Goal: Task Accomplishment & Management: Manage account settings

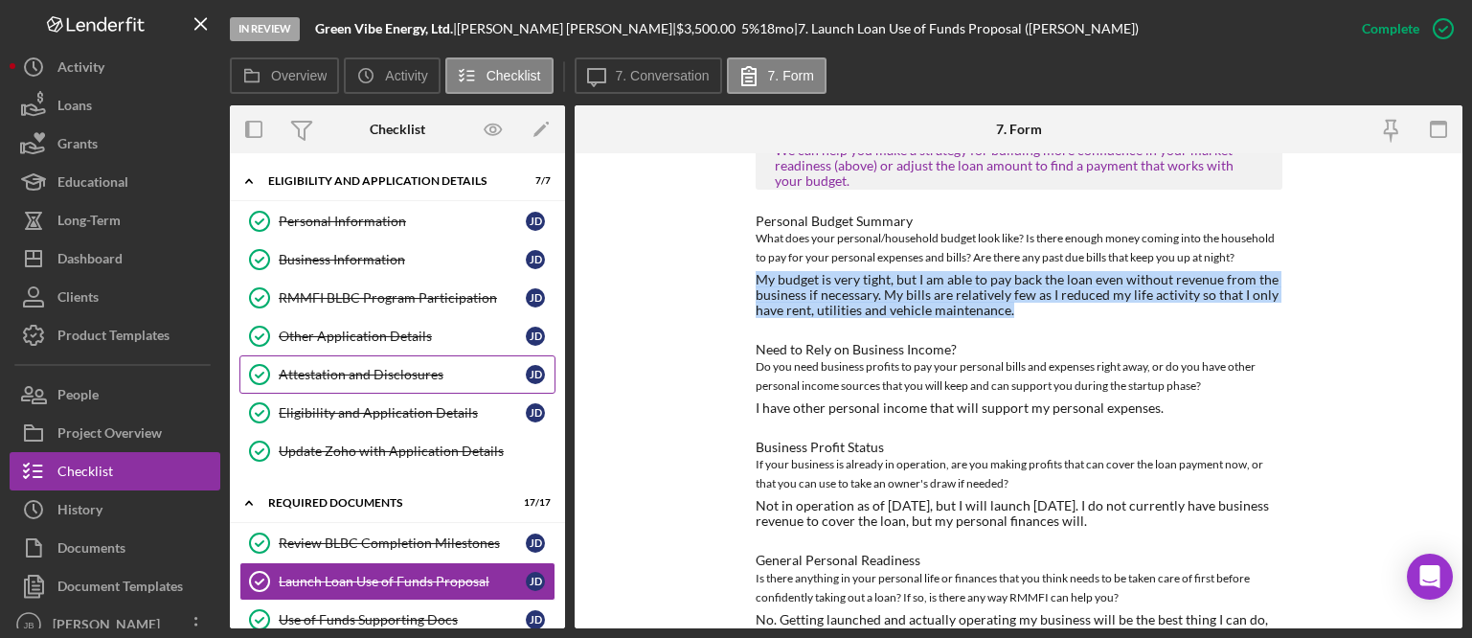
click at [405, 377] on div "Attestation and Disclosures" at bounding box center [402, 374] width 247 height 15
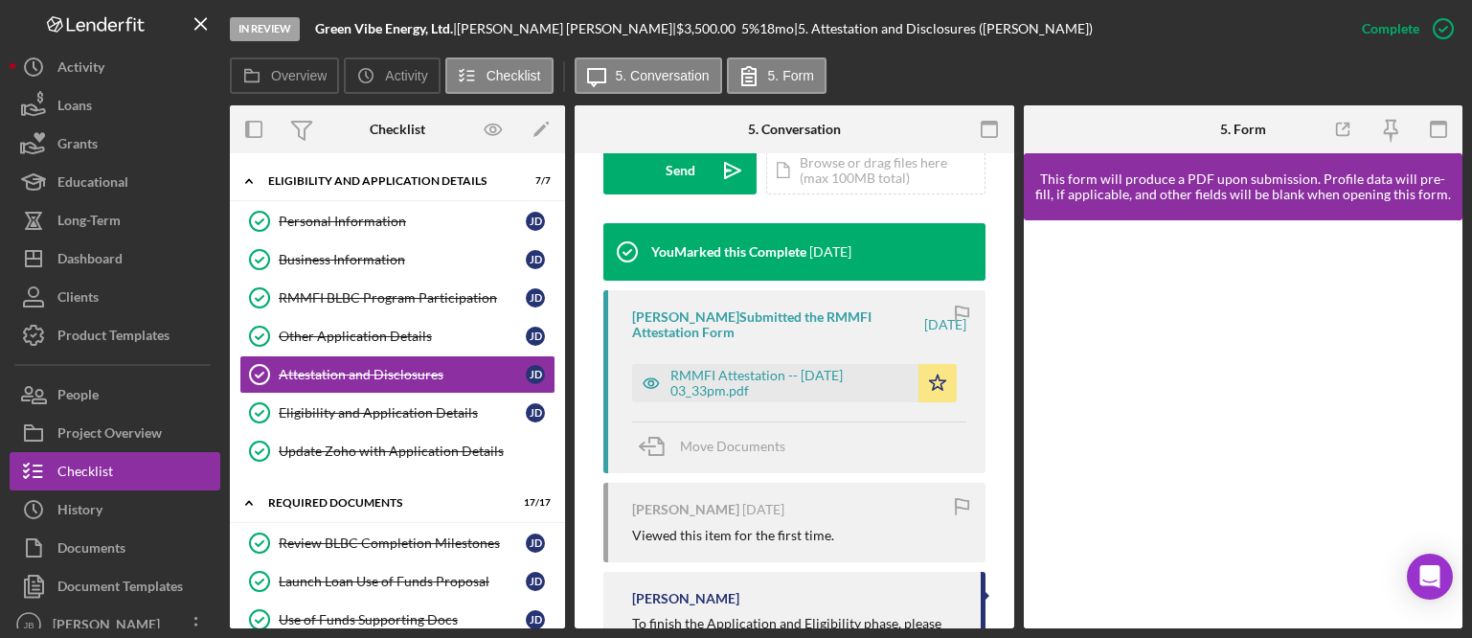
scroll to position [594, 0]
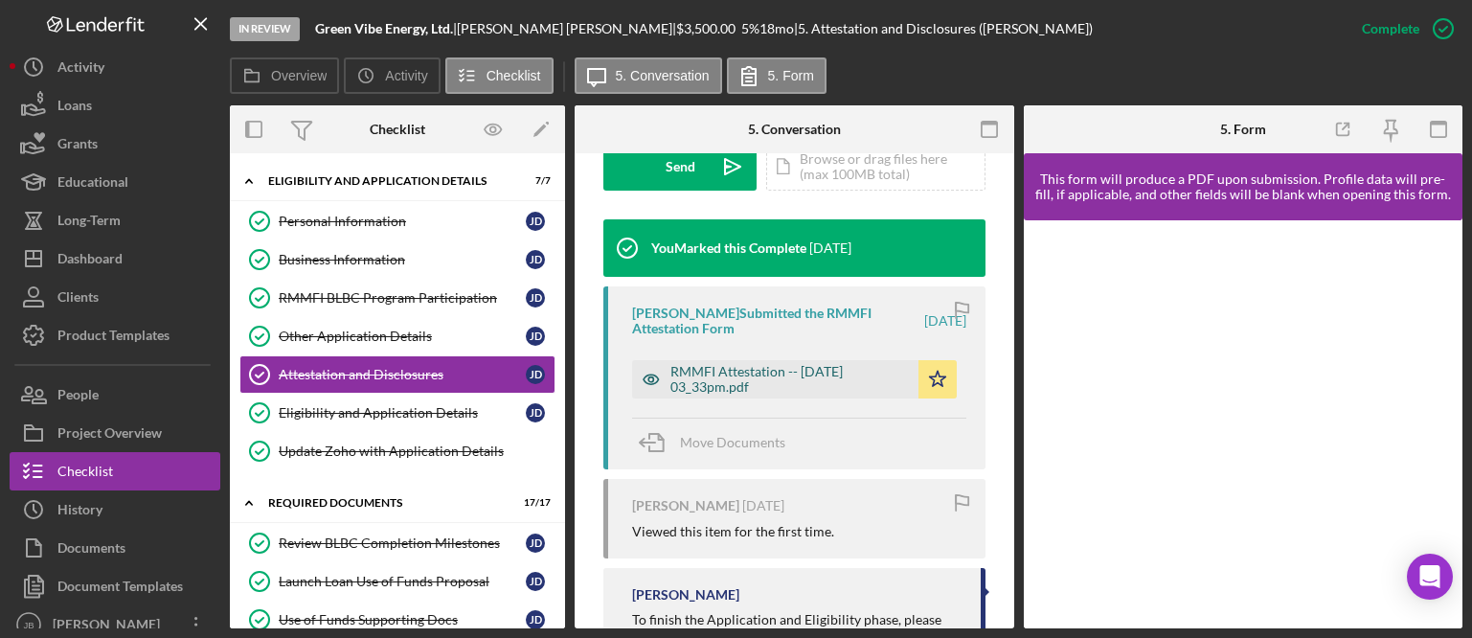
click at [765, 382] on div "RMMFI Attestation -- [DATE] 03_33pm.pdf" at bounding box center [789, 379] width 238 height 31
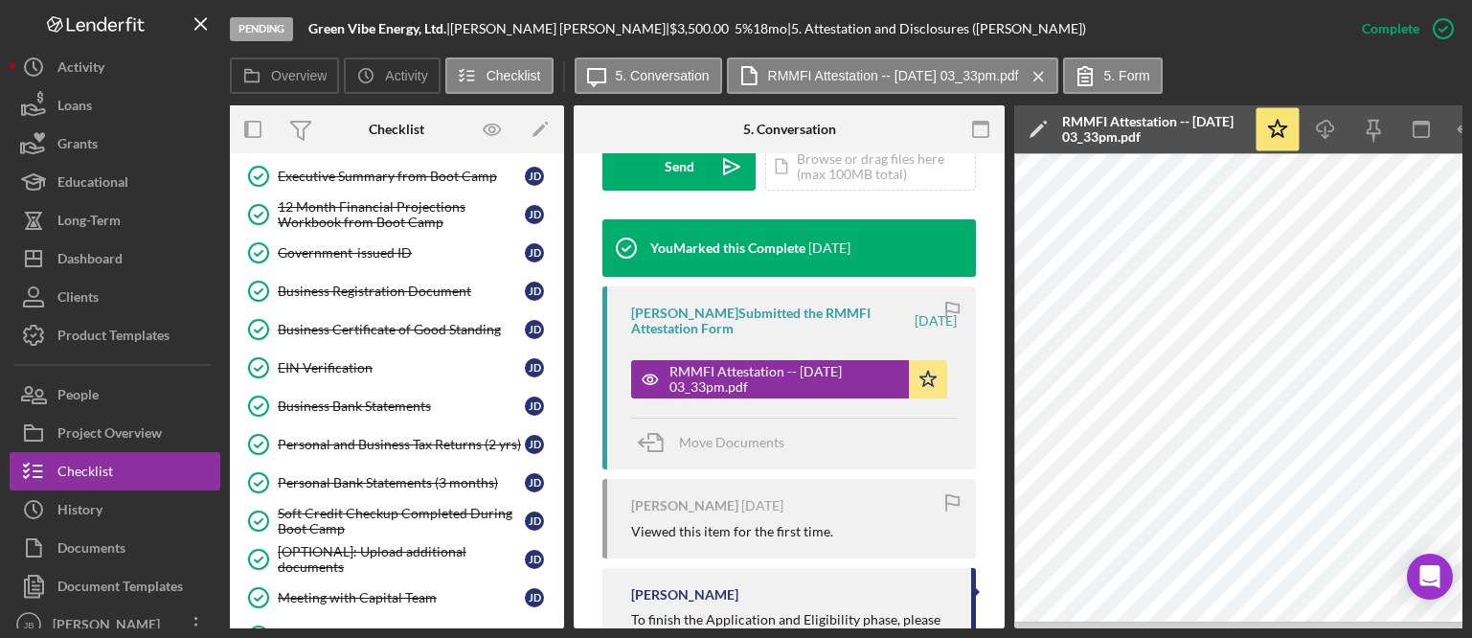
scroll to position [486, 0]
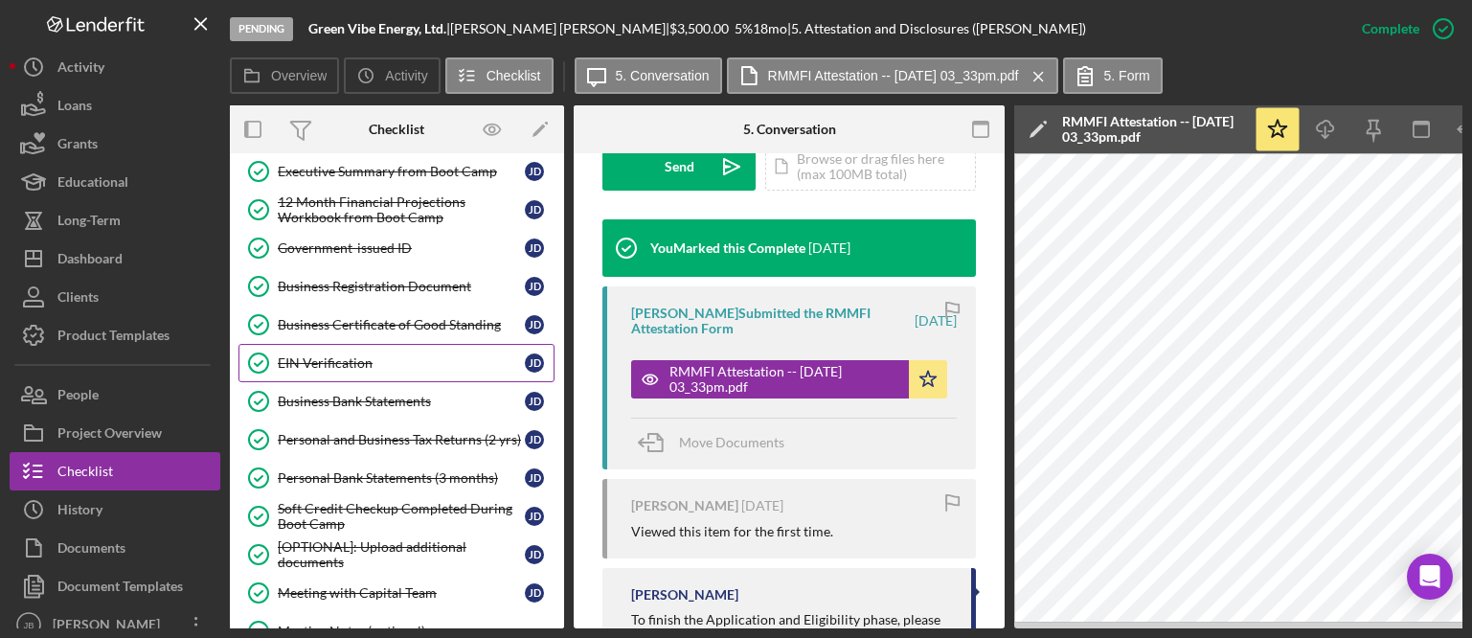
click at [328, 361] on div "EIN Verification" at bounding box center [401, 362] width 247 height 15
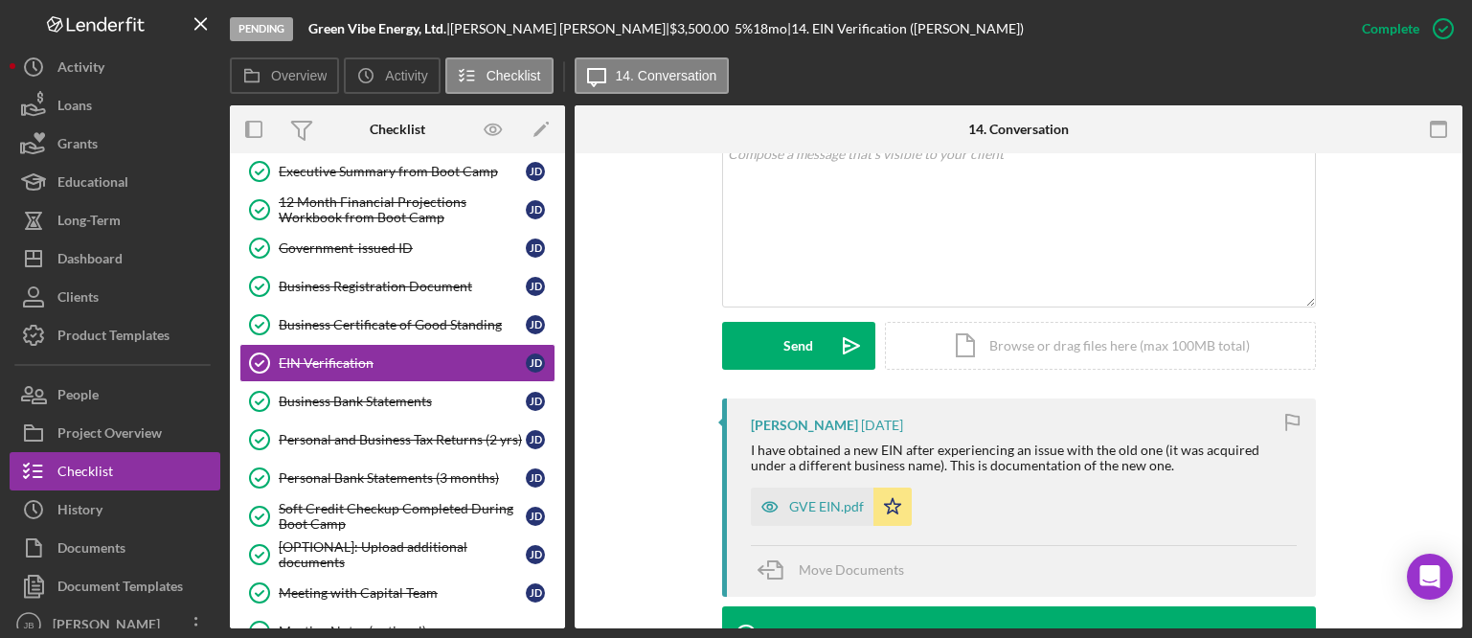
scroll to position [484, 0]
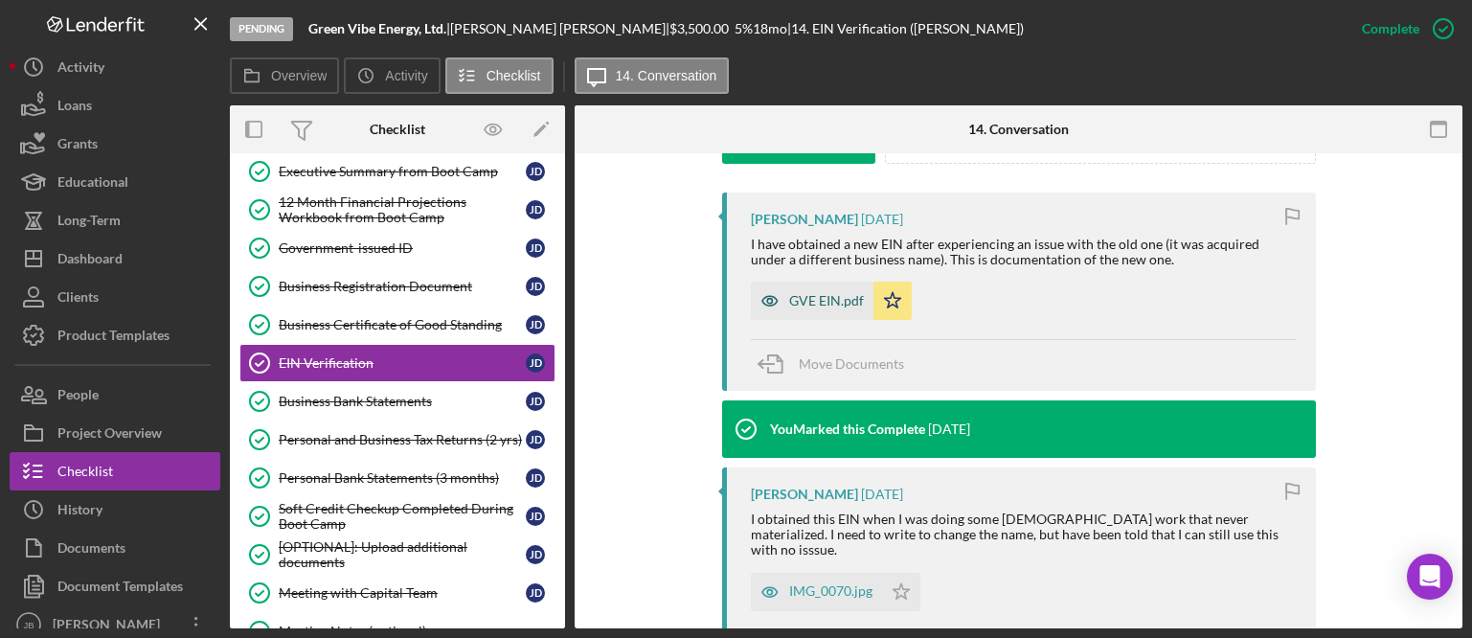
click at [818, 297] on div "GVE EIN.pdf" at bounding box center [826, 300] width 75 height 15
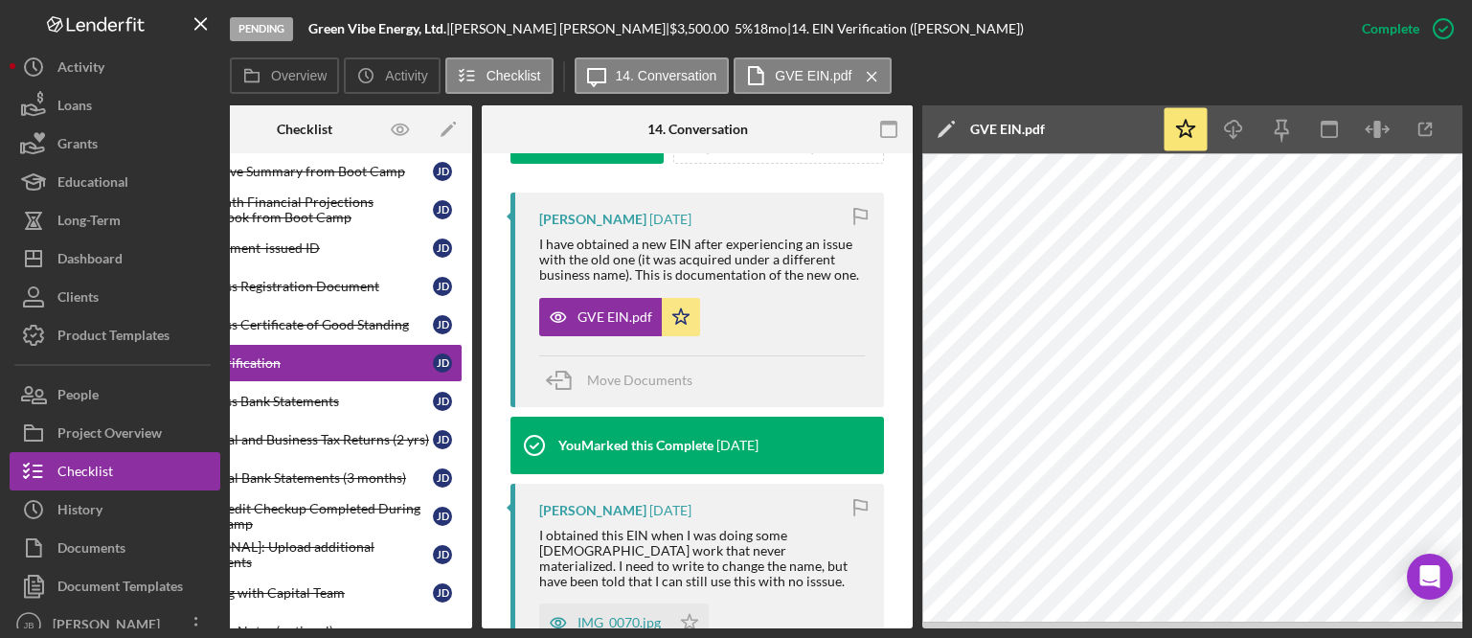
scroll to position [0, 127]
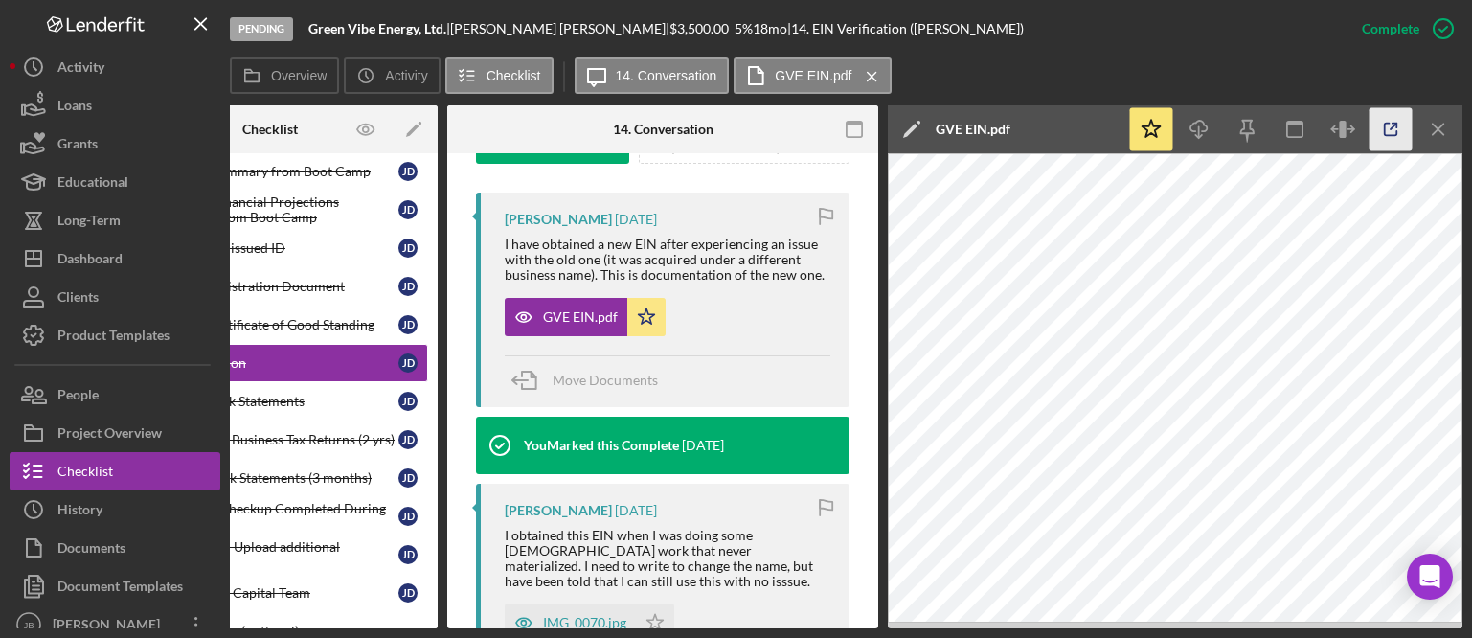
click at [1391, 127] on line "button" at bounding box center [1393, 127] width 6 height 6
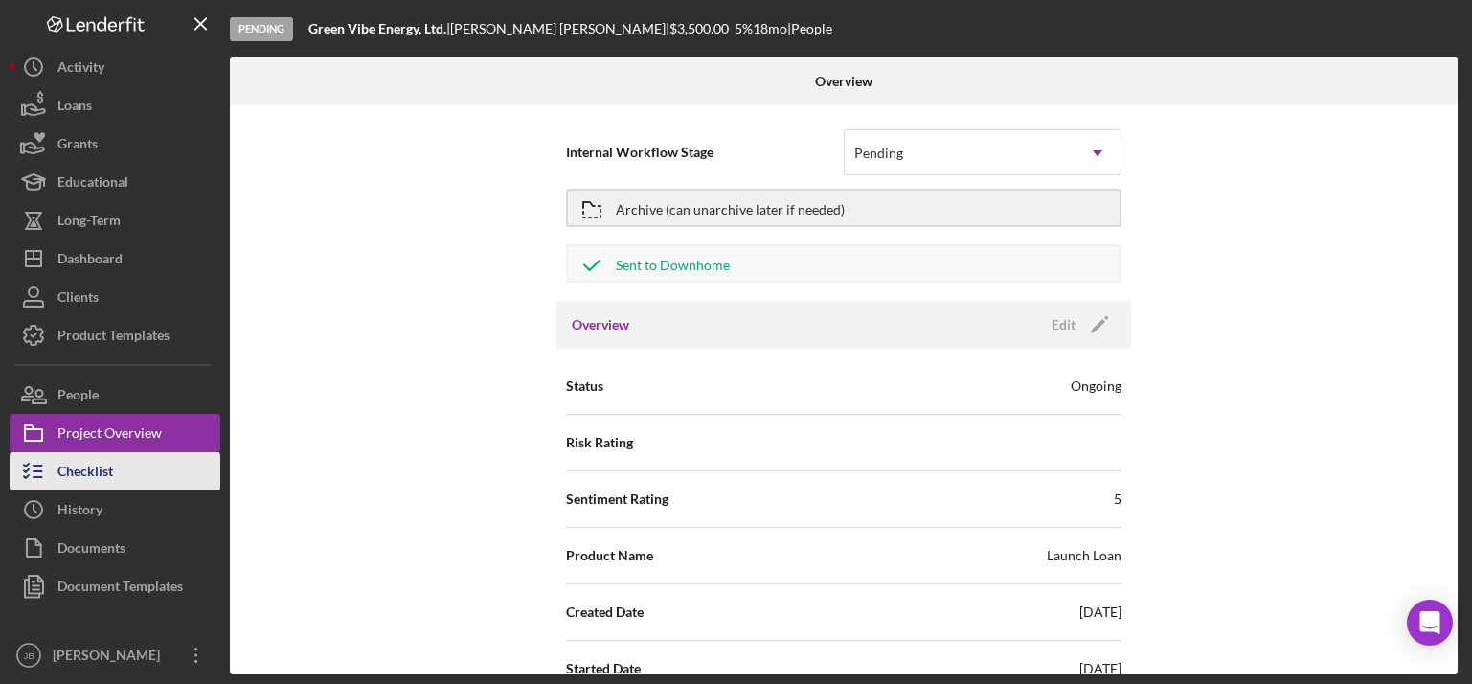
click at [111, 477] on div "Checklist" at bounding box center [85, 473] width 56 height 43
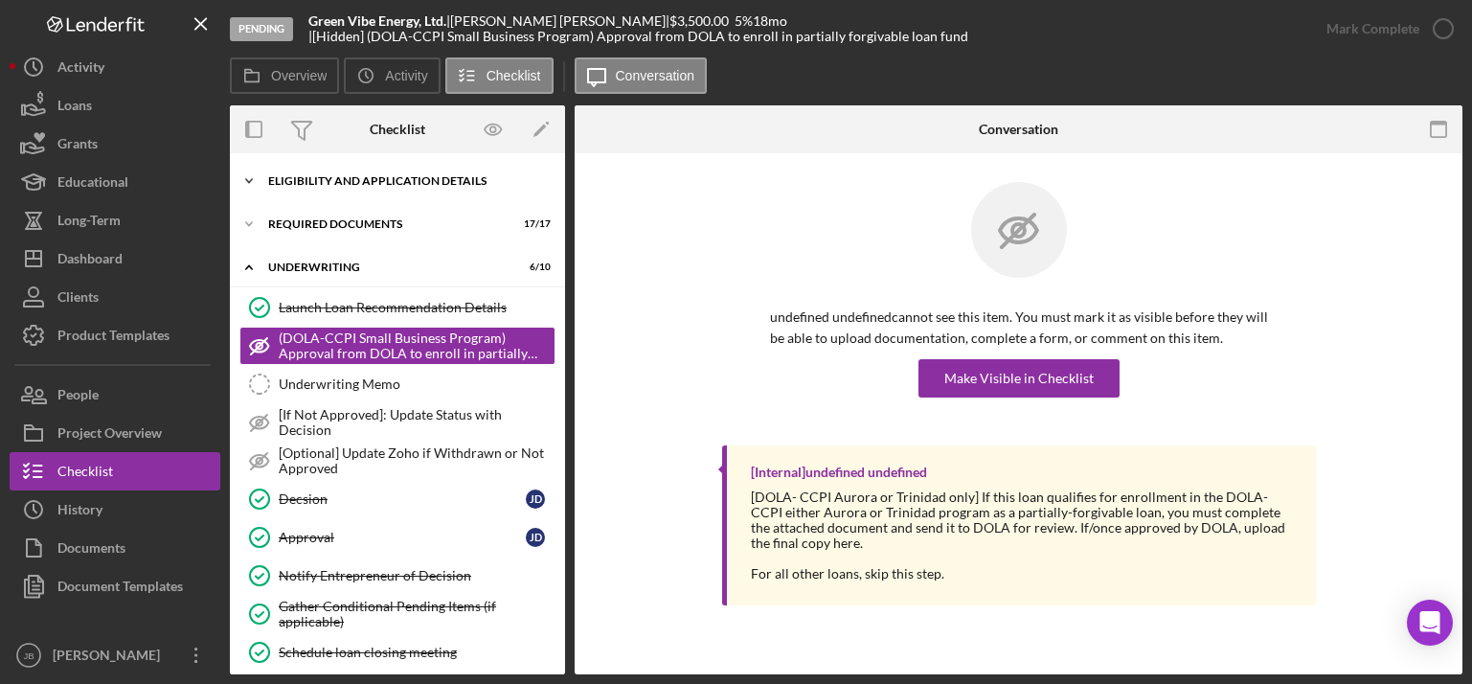
click at [415, 185] on div "Eligibility and Application Details" at bounding box center [404, 180] width 273 height 11
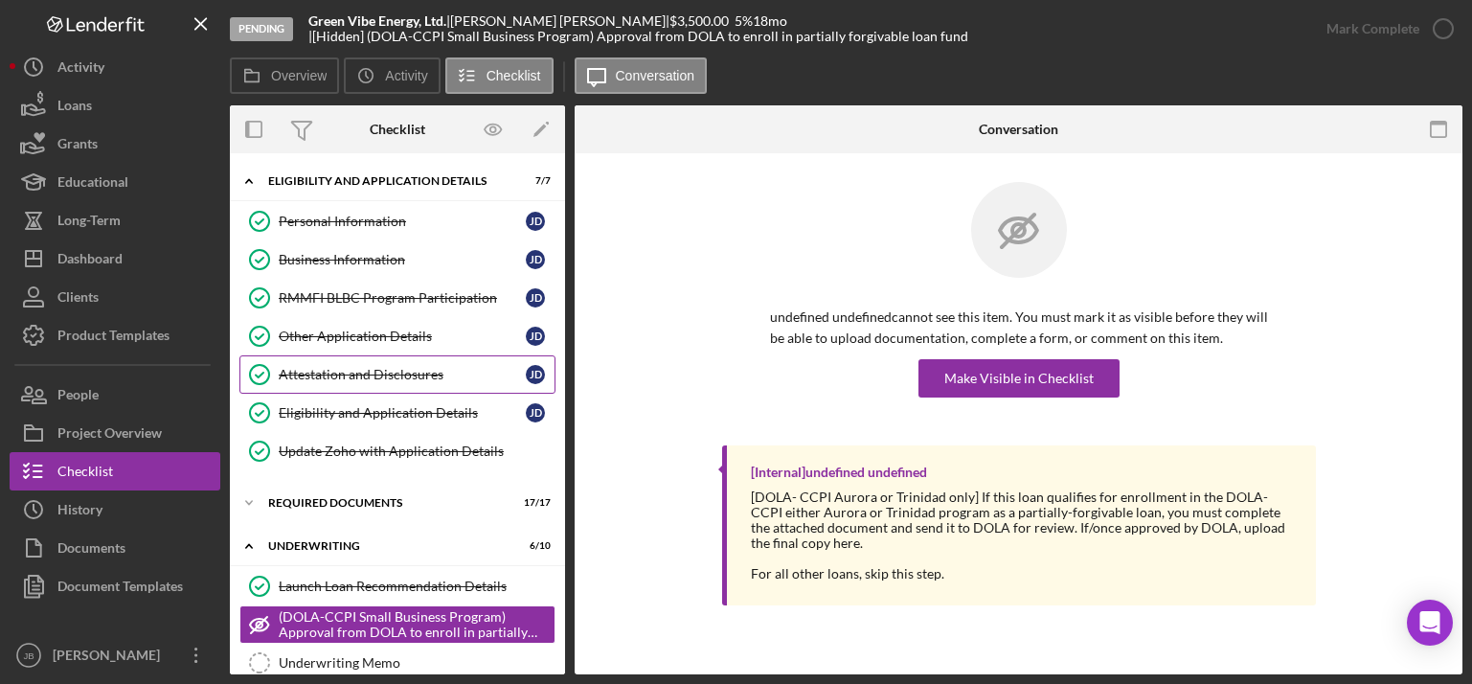
click at [373, 371] on div "Attestation and Disclosures" at bounding box center [402, 374] width 247 height 15
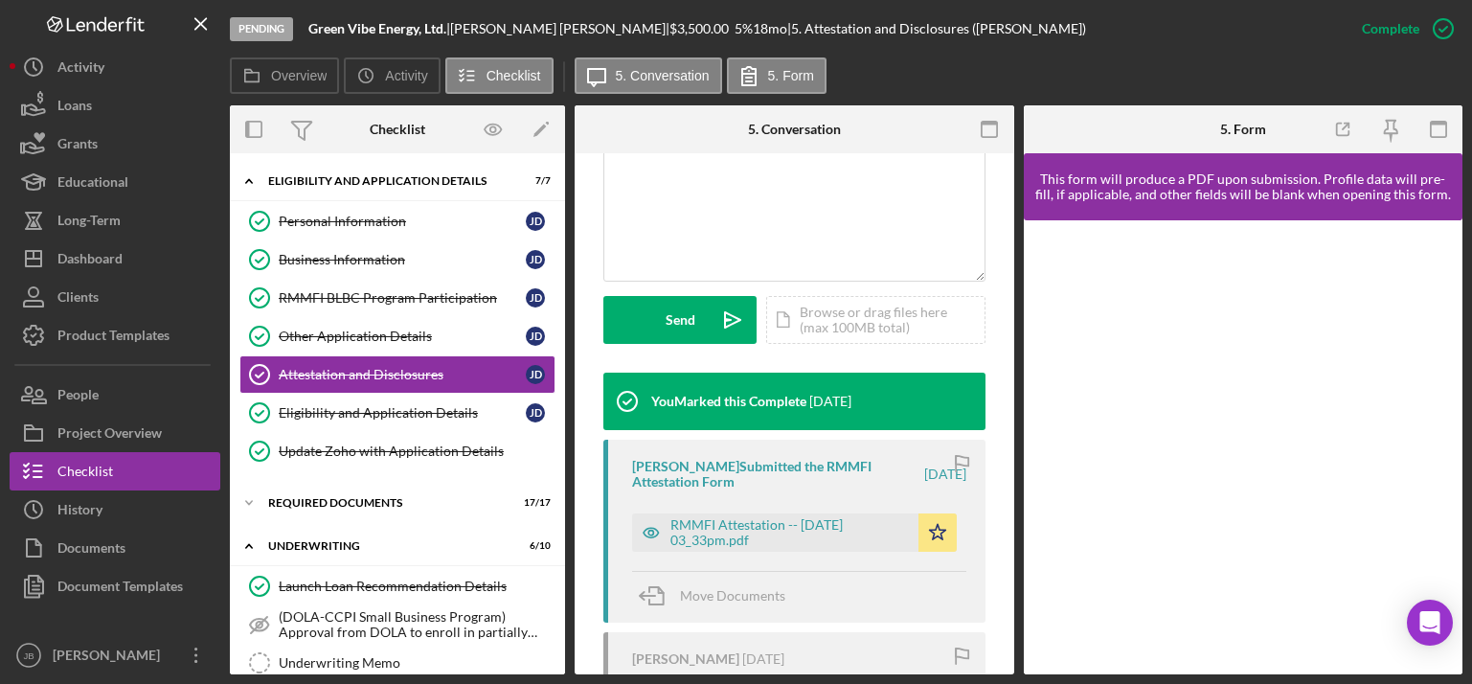
scroll to position [527, 0]
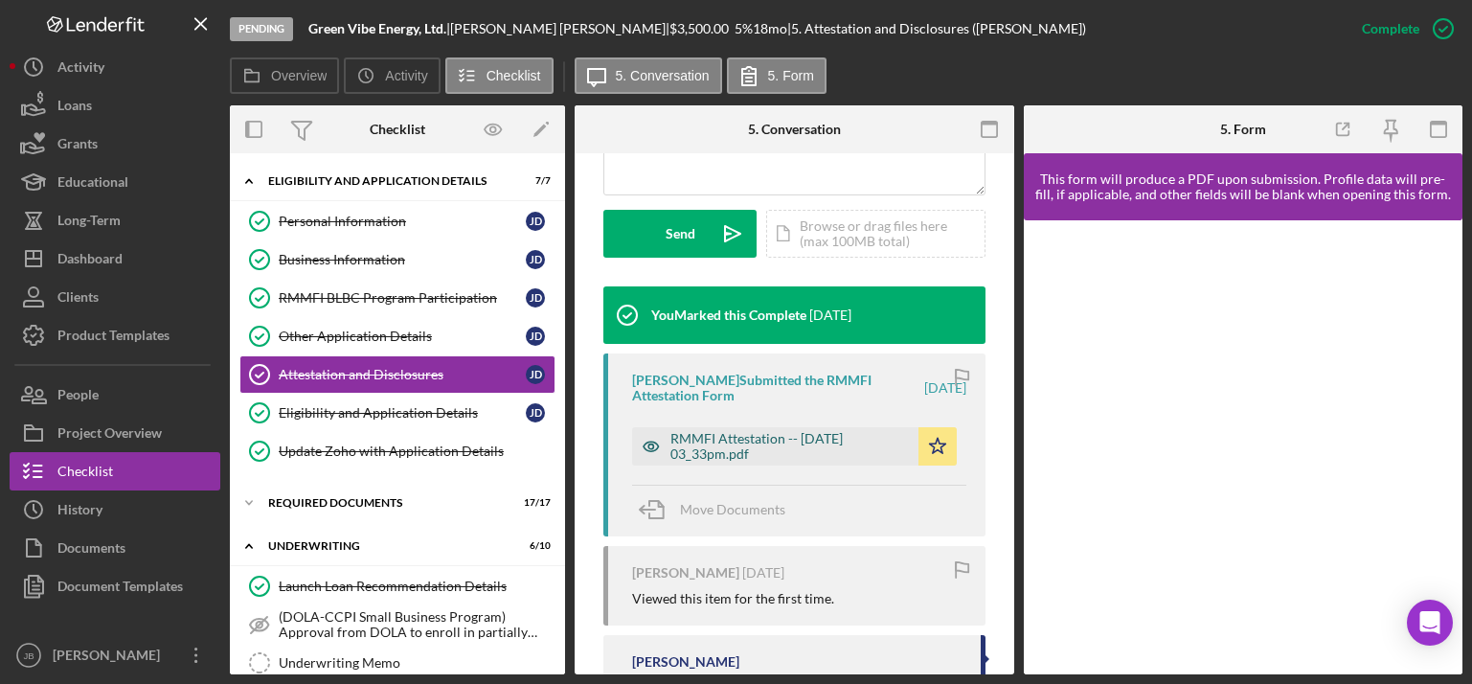
click at [843, 461] on div "RMMFI Attestation -- [DATE] 03_33pm.pdf" at bounding box center [789, 446] width 238 height 31
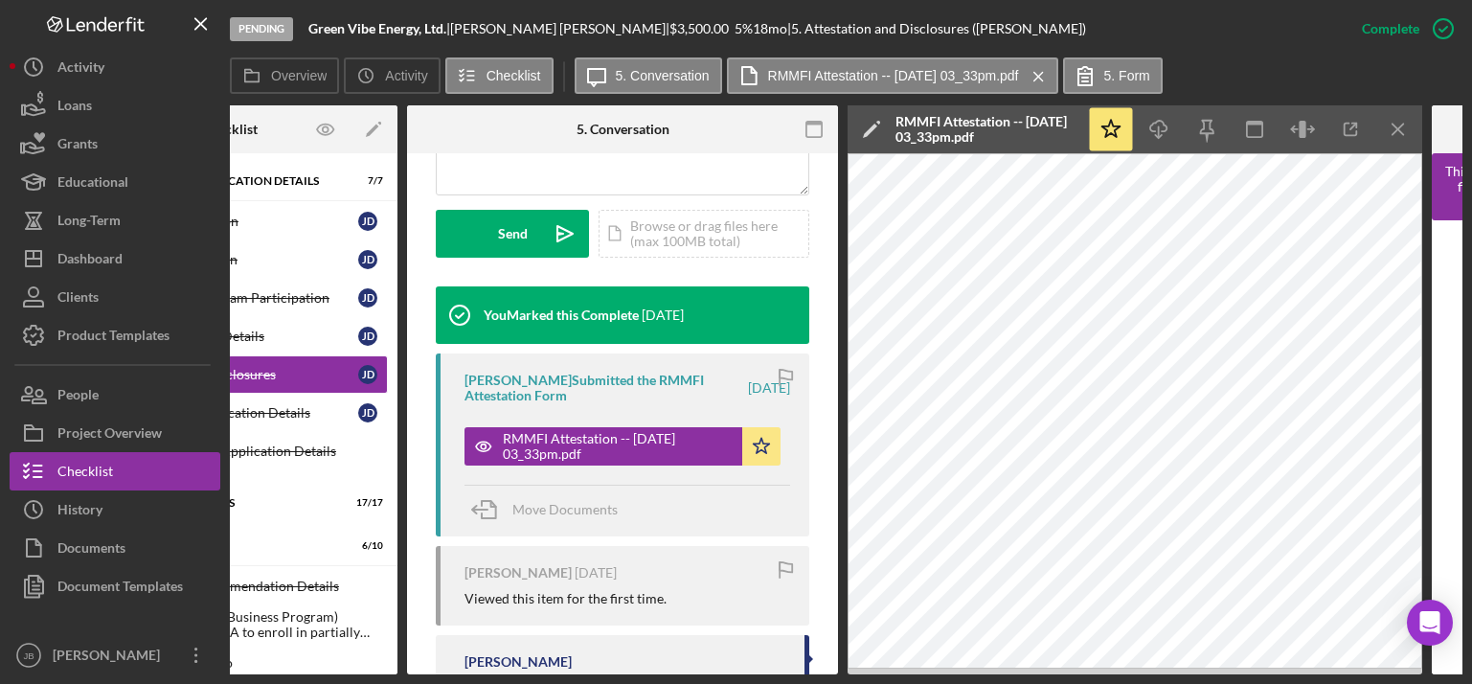
scroll to position [0, 371]
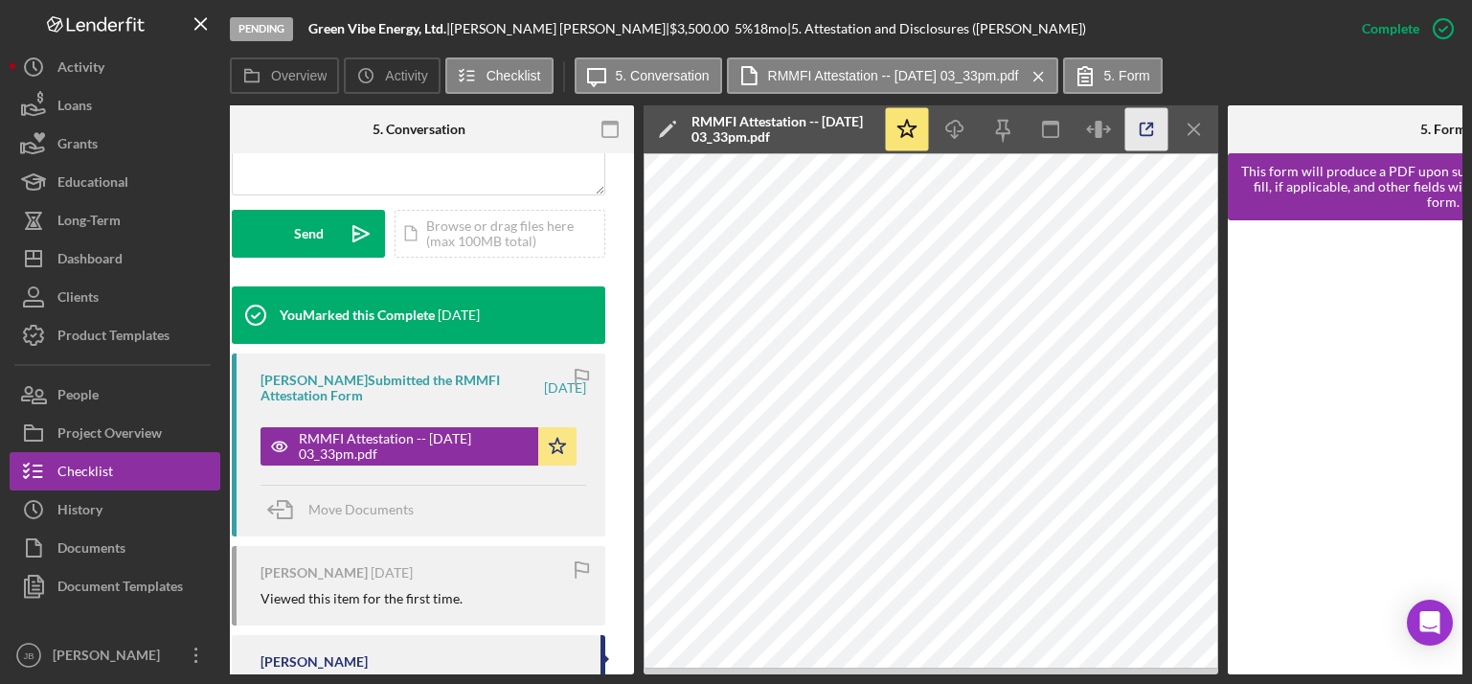
click at [1146, 136] on icon "button" at bounding box center [1146, 129] width 43 height 43
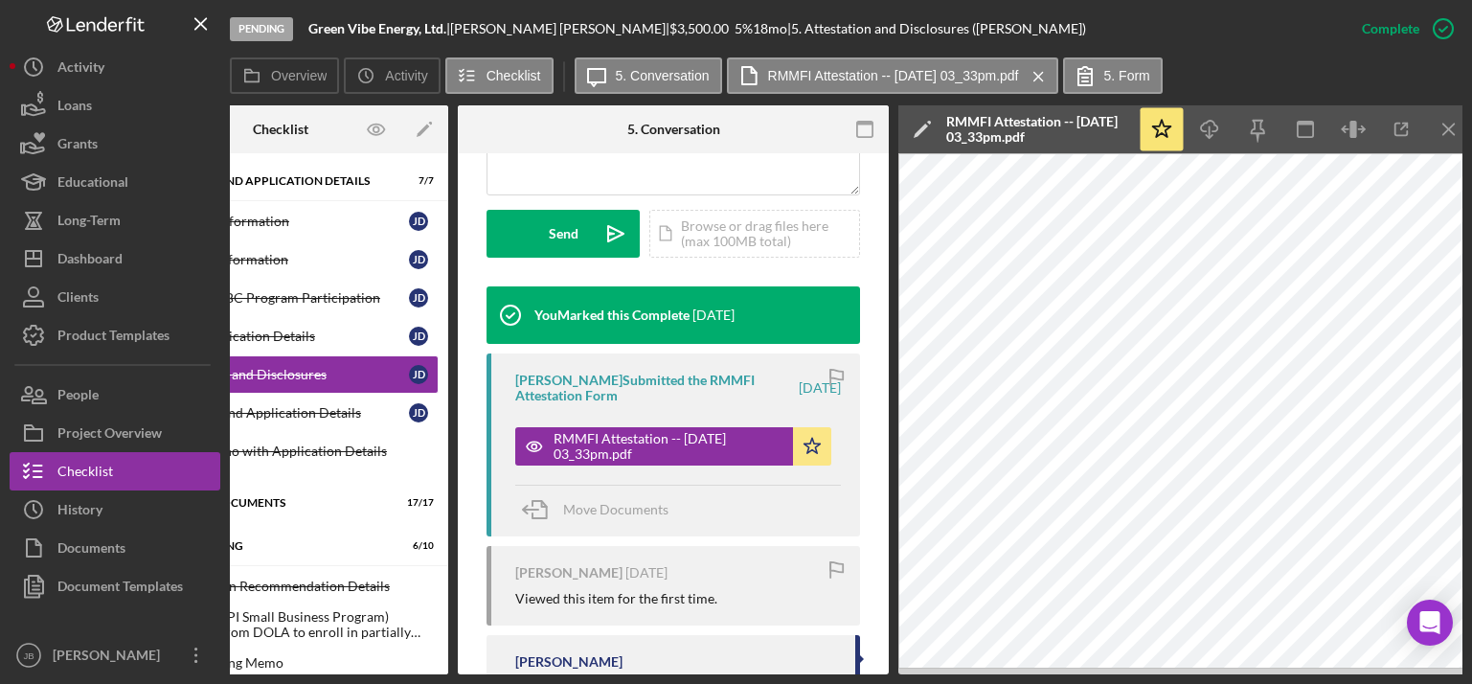
scroll to position [0, 0]
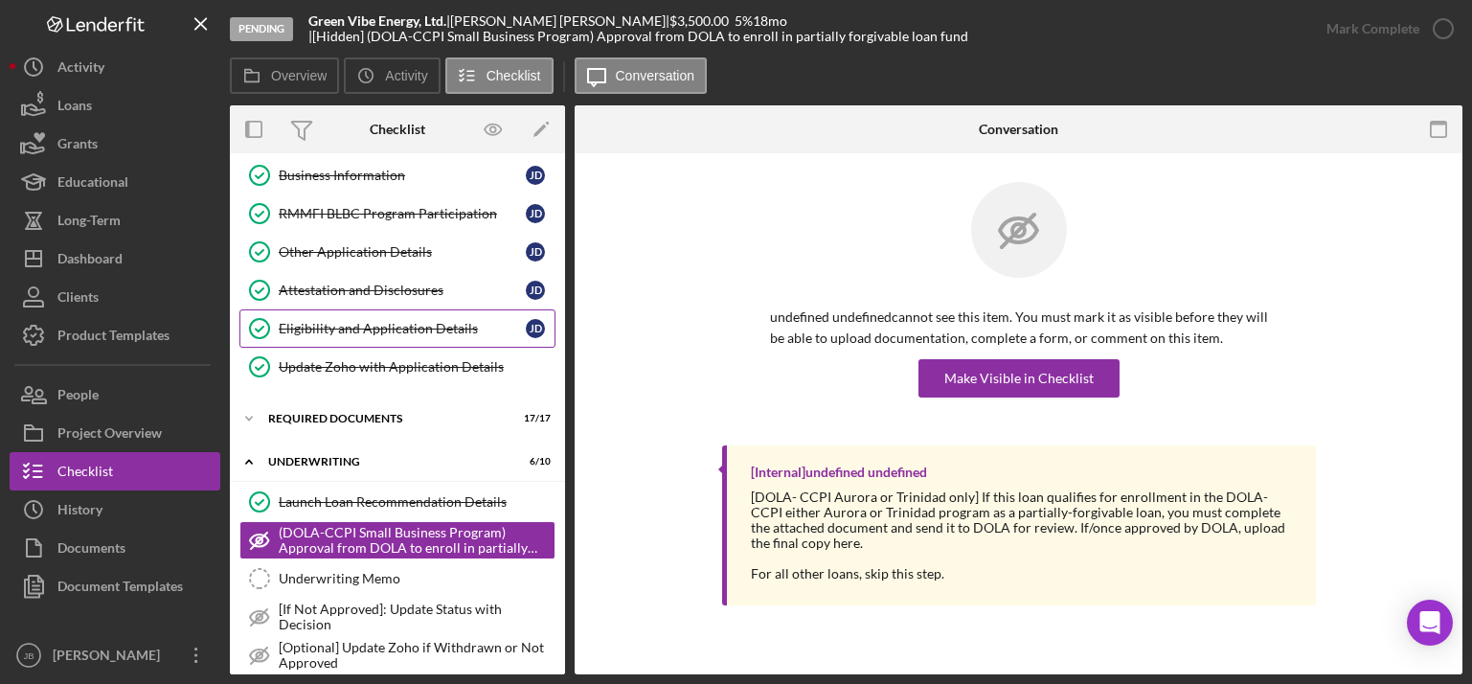
scroll to position [90, 0]
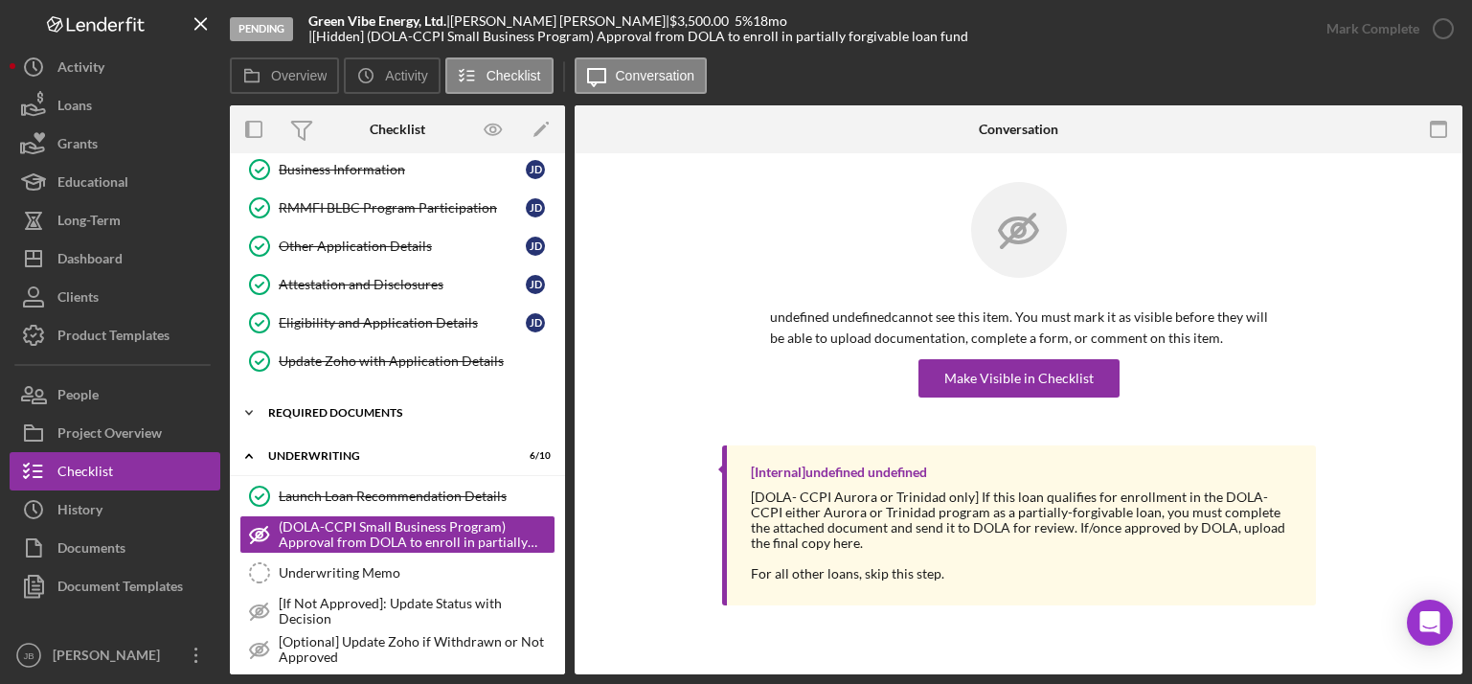
click at [350, 411] on div "Required Documents" at bounding box center [404, 412] width 273 height 11
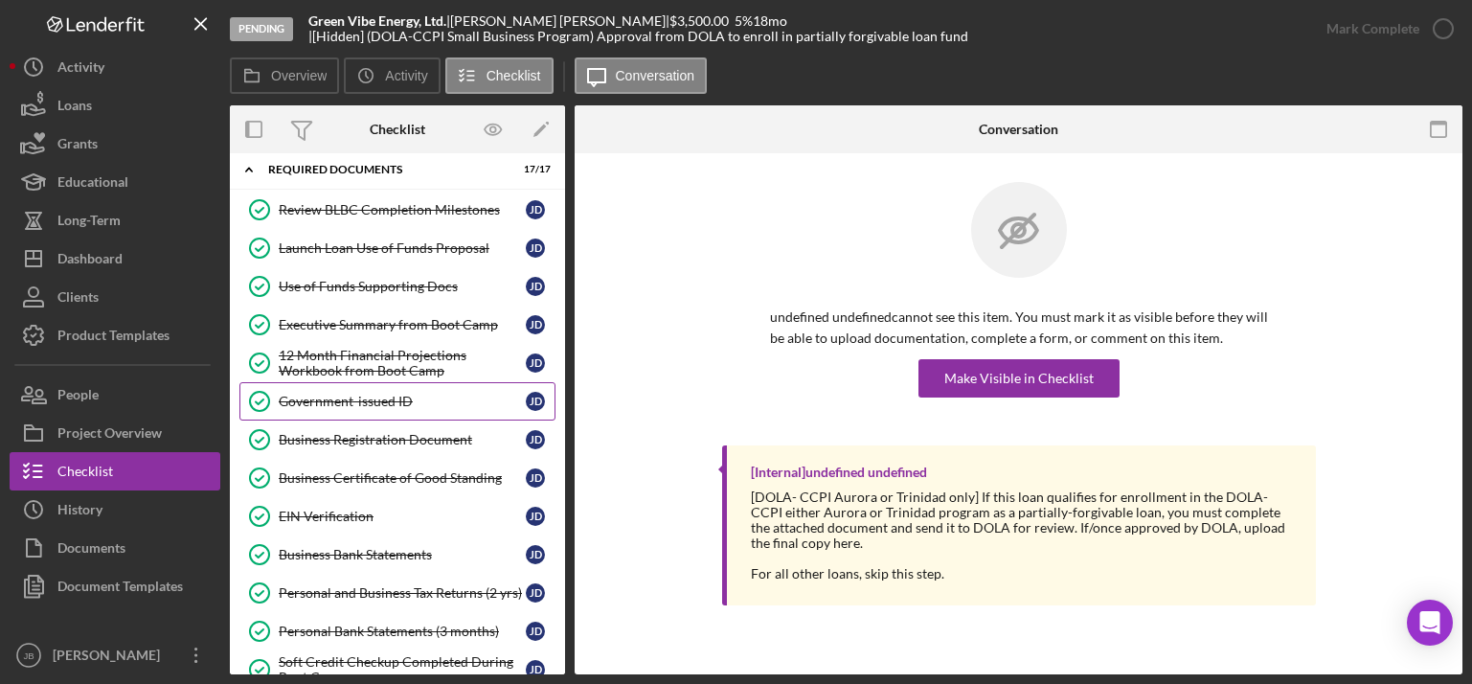
scroll to position [348, 0]
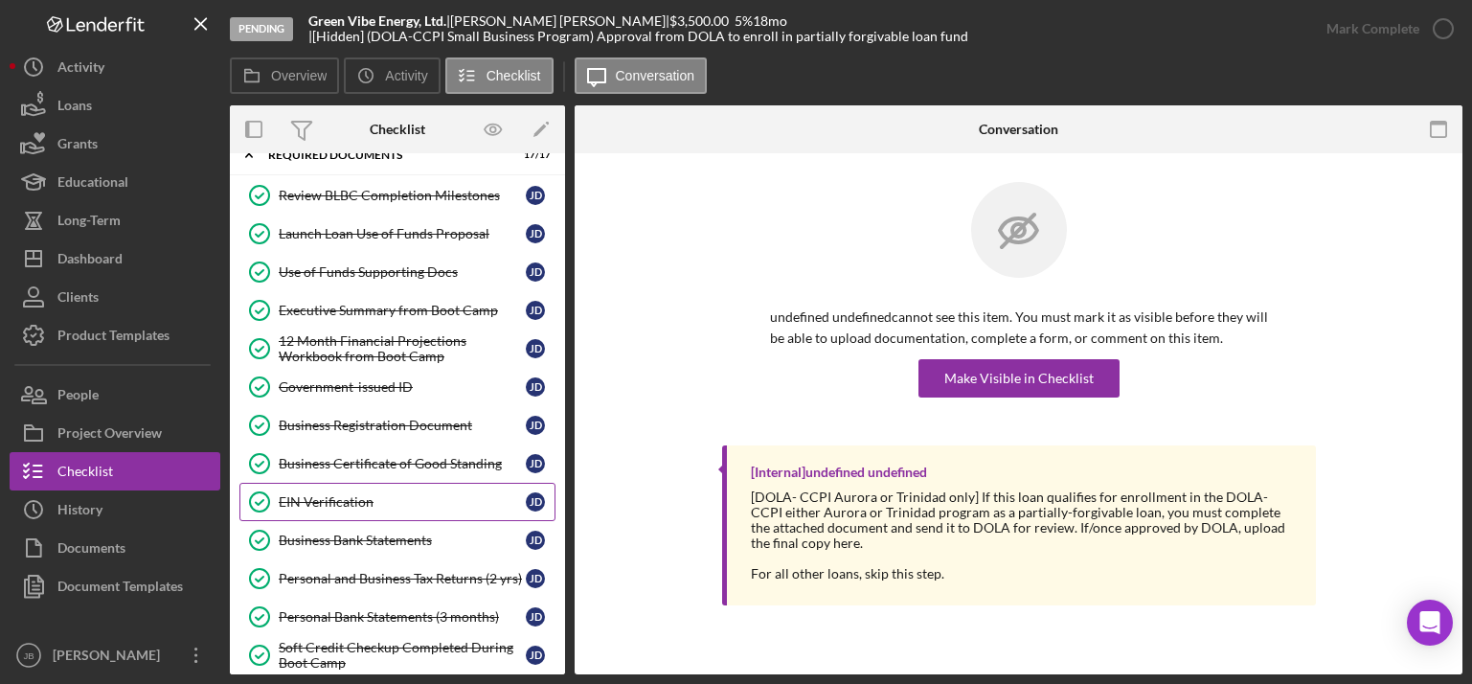
click at [354, 504] on div "EIN Verification" at bounding box center [402, 501] width 247 height 15
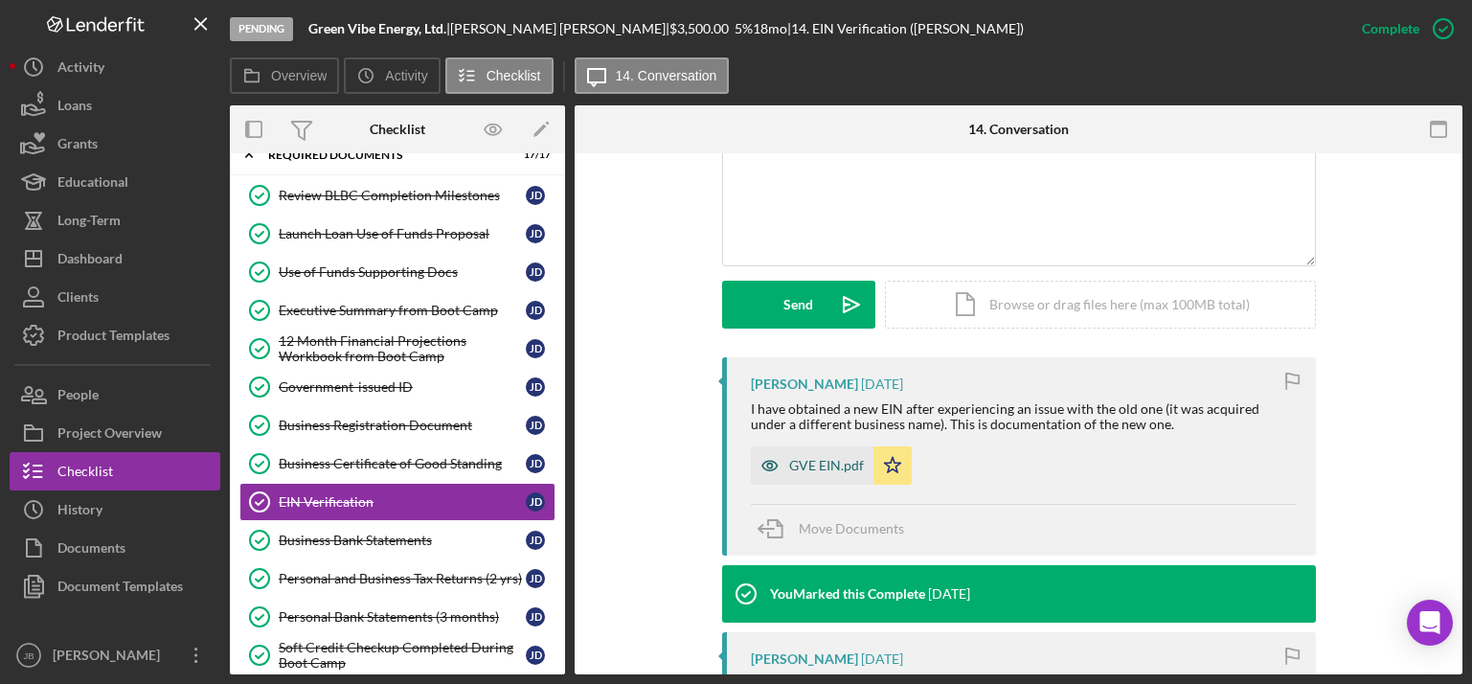
click at [791, 463] on div "GVE EIN.pdf" at bounding box center [826, 465] width 75 height 15
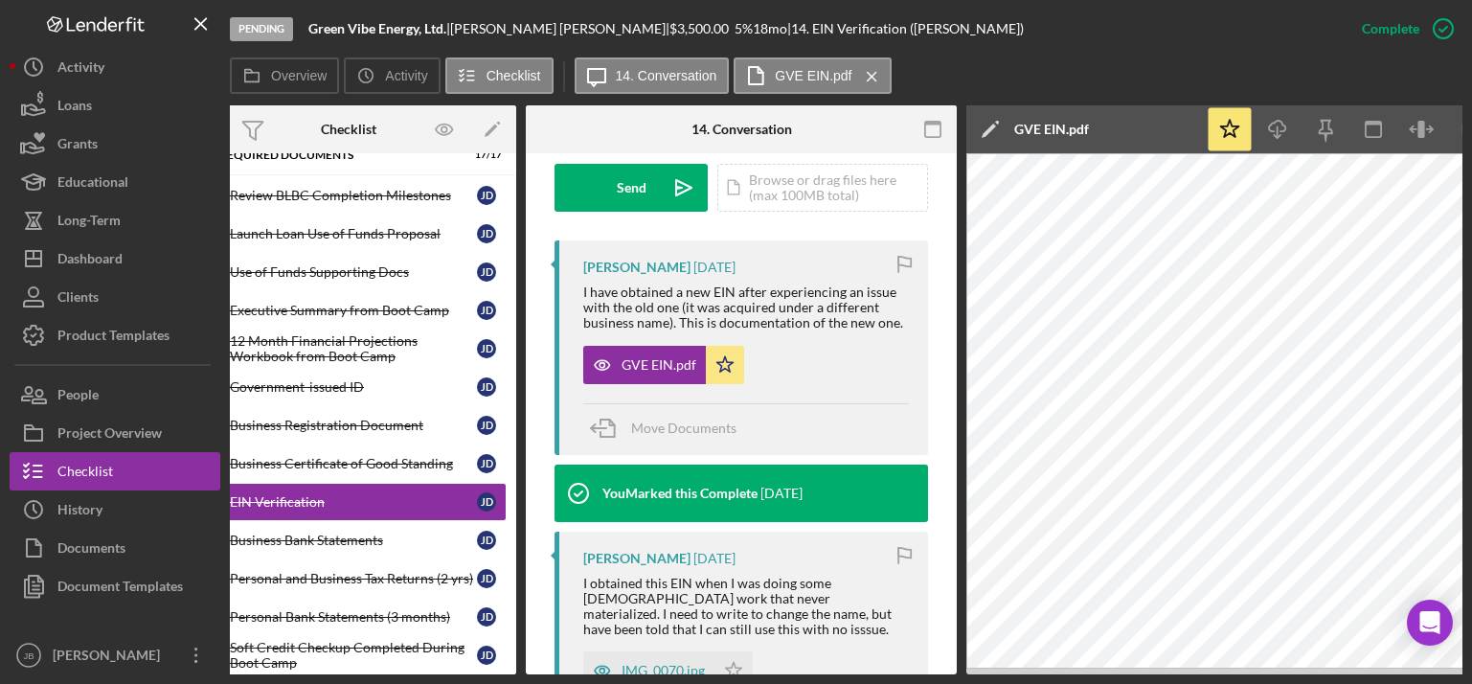
scroll to position [0, 127]
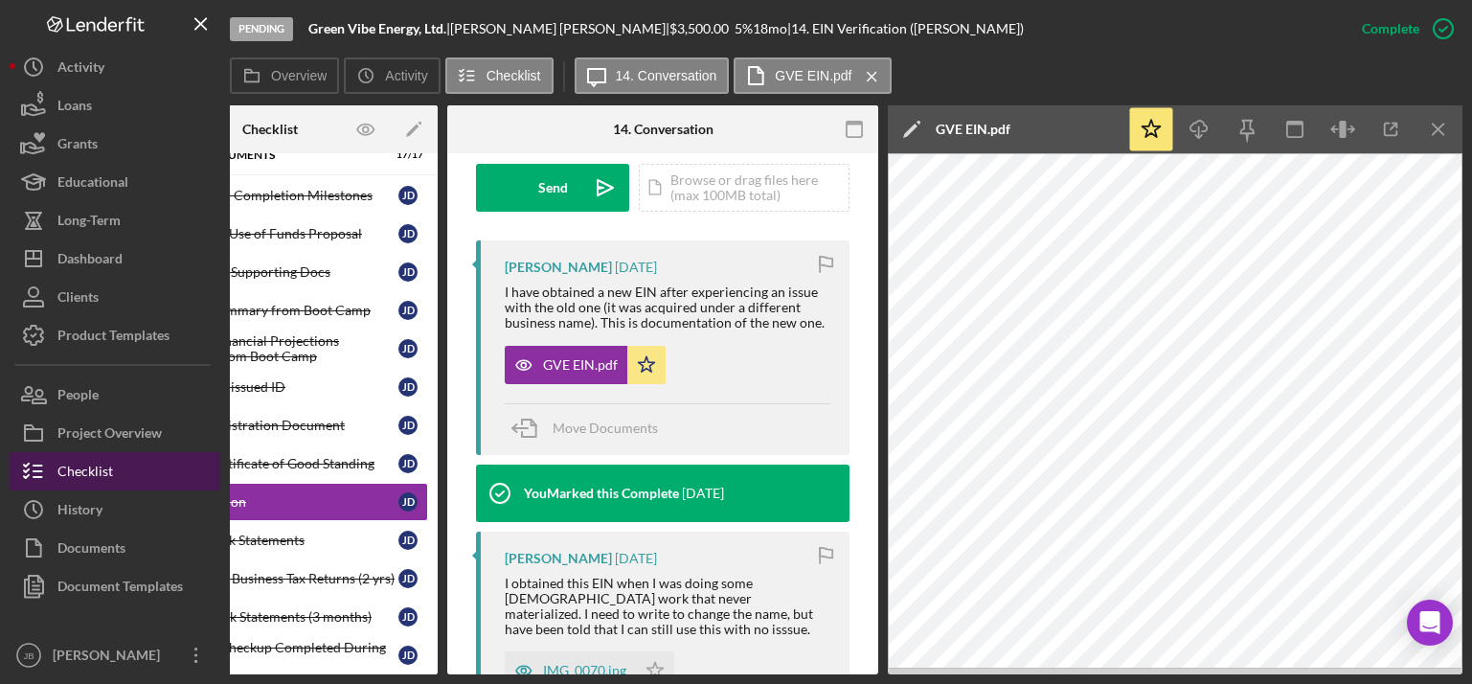
drag, startPoint x: 125, startPoint y: 387, endPoint x: 189, endPoint y: 454, distance: 92.1
click at [125, 385] on button "People" at bounding box center [115, 394] width 211 height 38
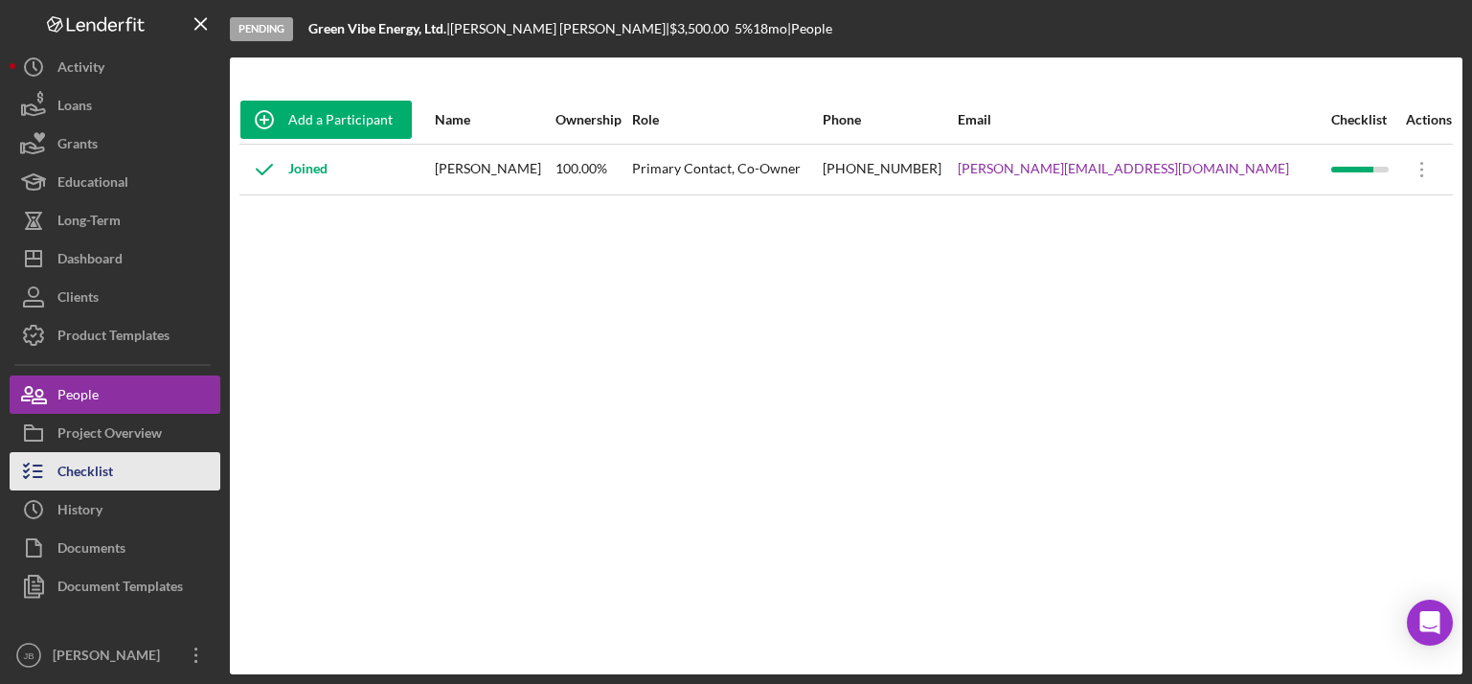
click at [111, 475] on div "Checklist" at bounding box center [85, 473] width 56 height 43
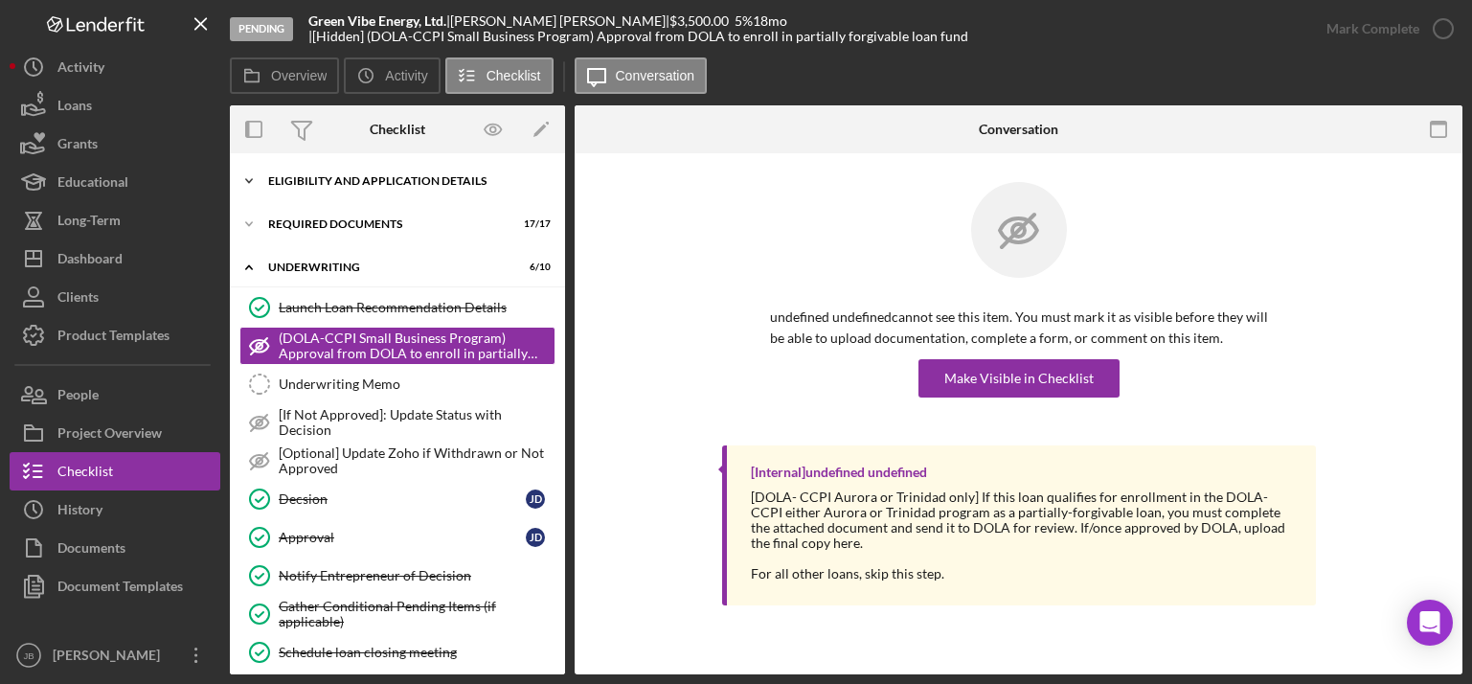
click at [393, 180] on div "Eligibility and Application Details" at bounding box center [404, 180] width 273 height 11
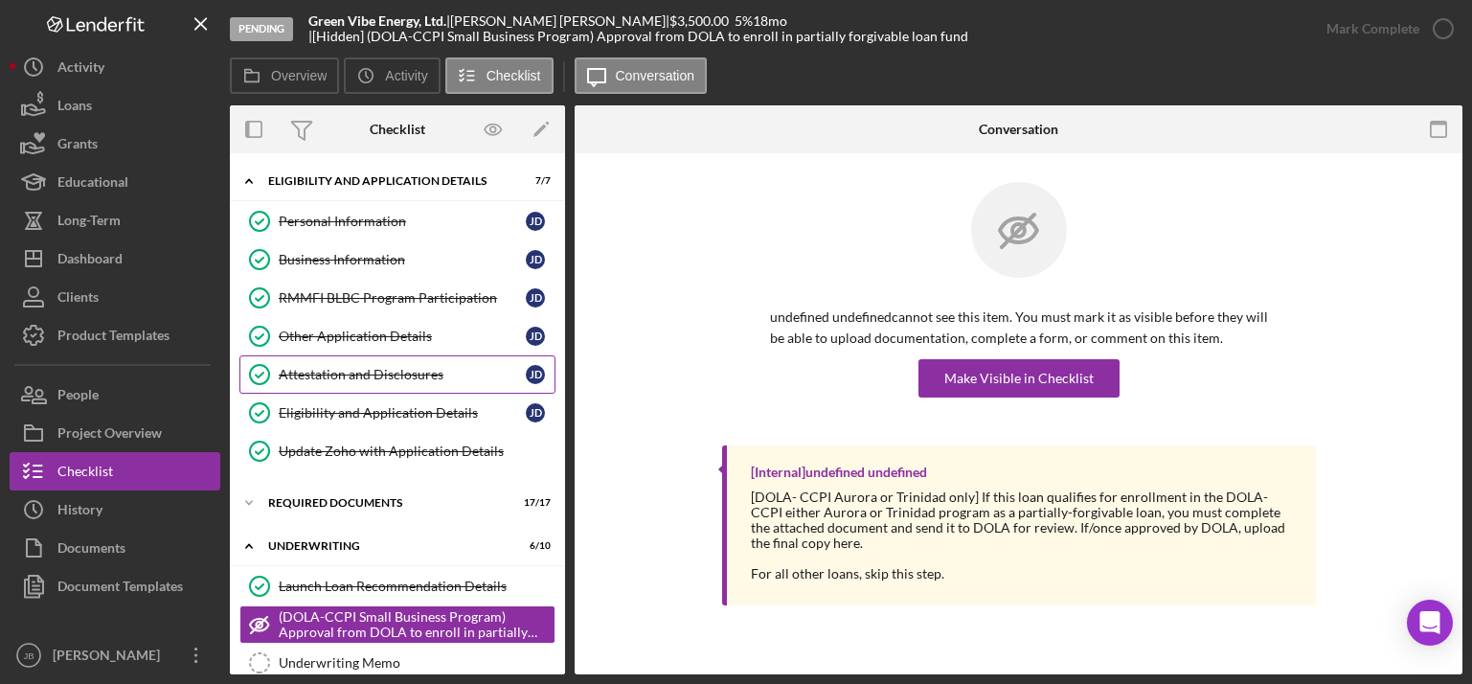
click at [375, 379] on div "Attestation and Disclosures" at bounding box center [402, 374] width 247 height 15
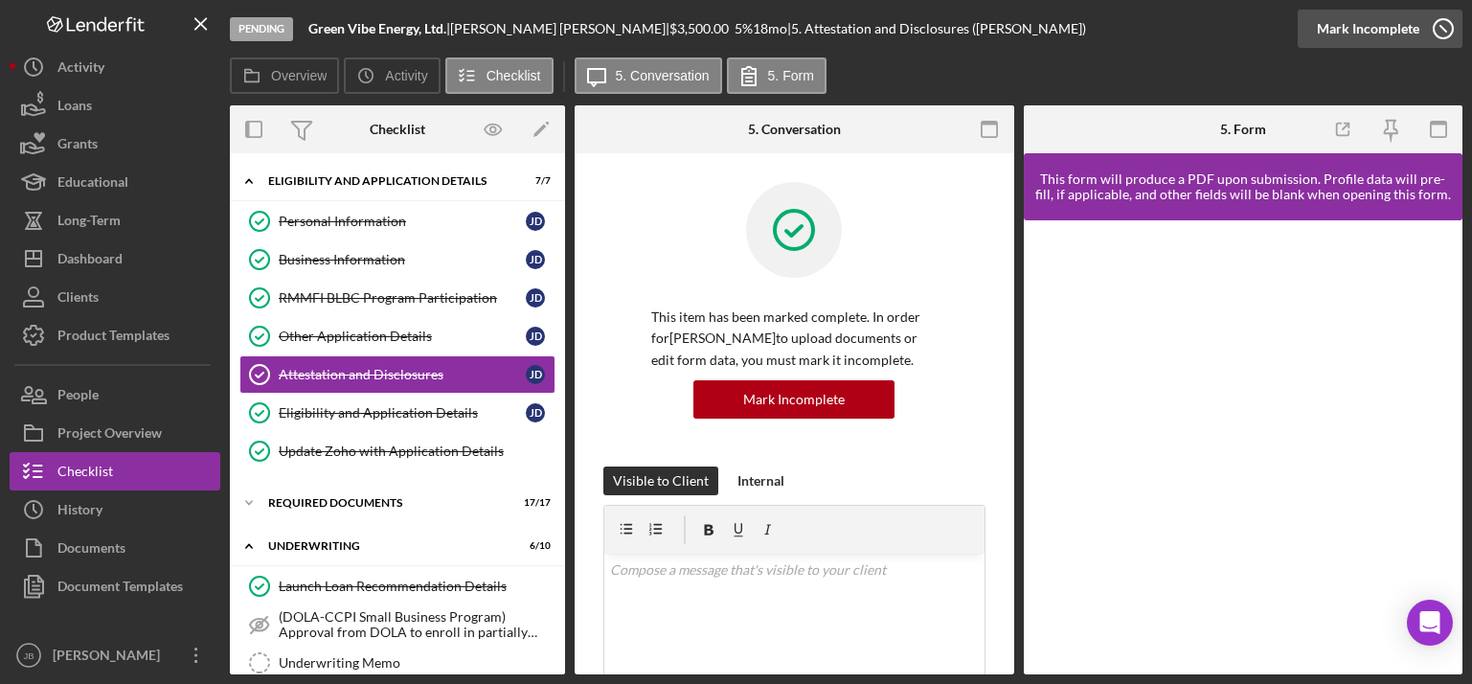
click at [1442, 25] on icon "button" at bounding box center [1443, 29] width 48 height 48
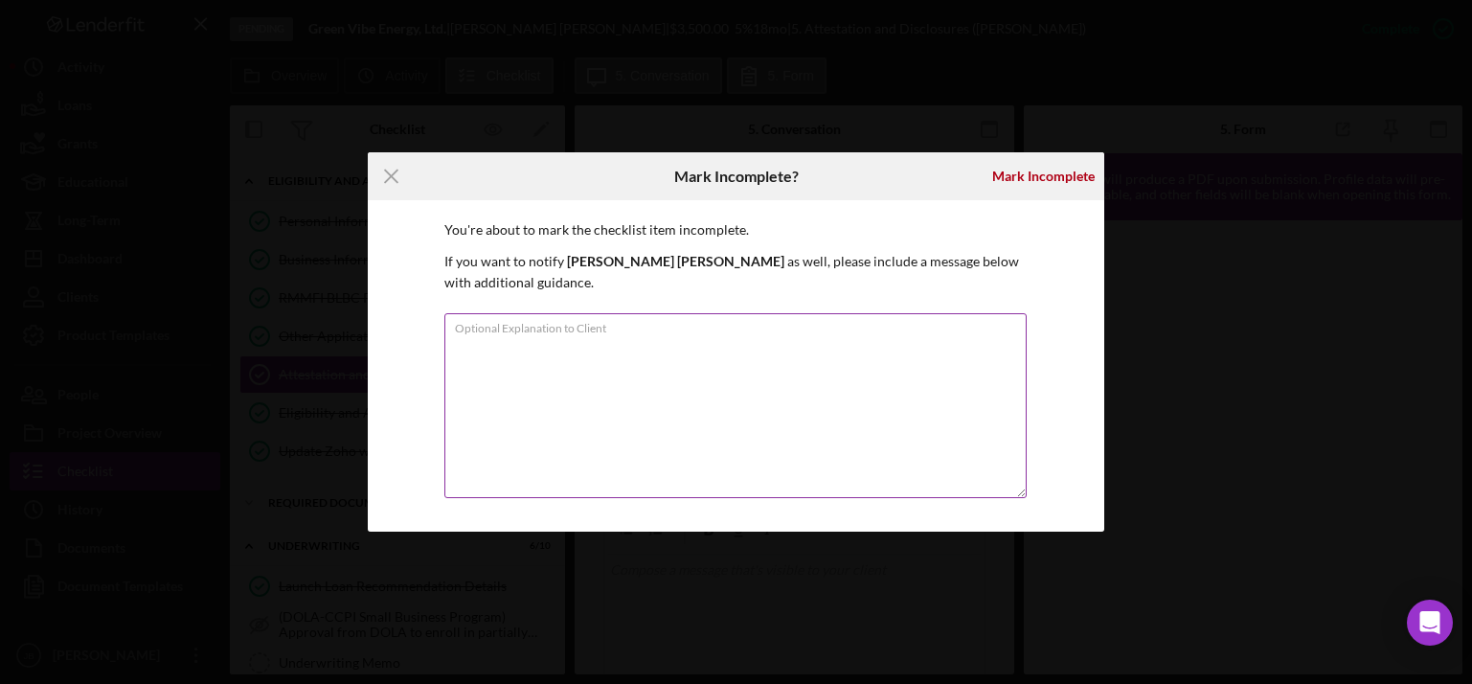
click at [709, 337] on textarea "Optional Explanation to Client" at bounding box center [735, 405] width 582 height 185
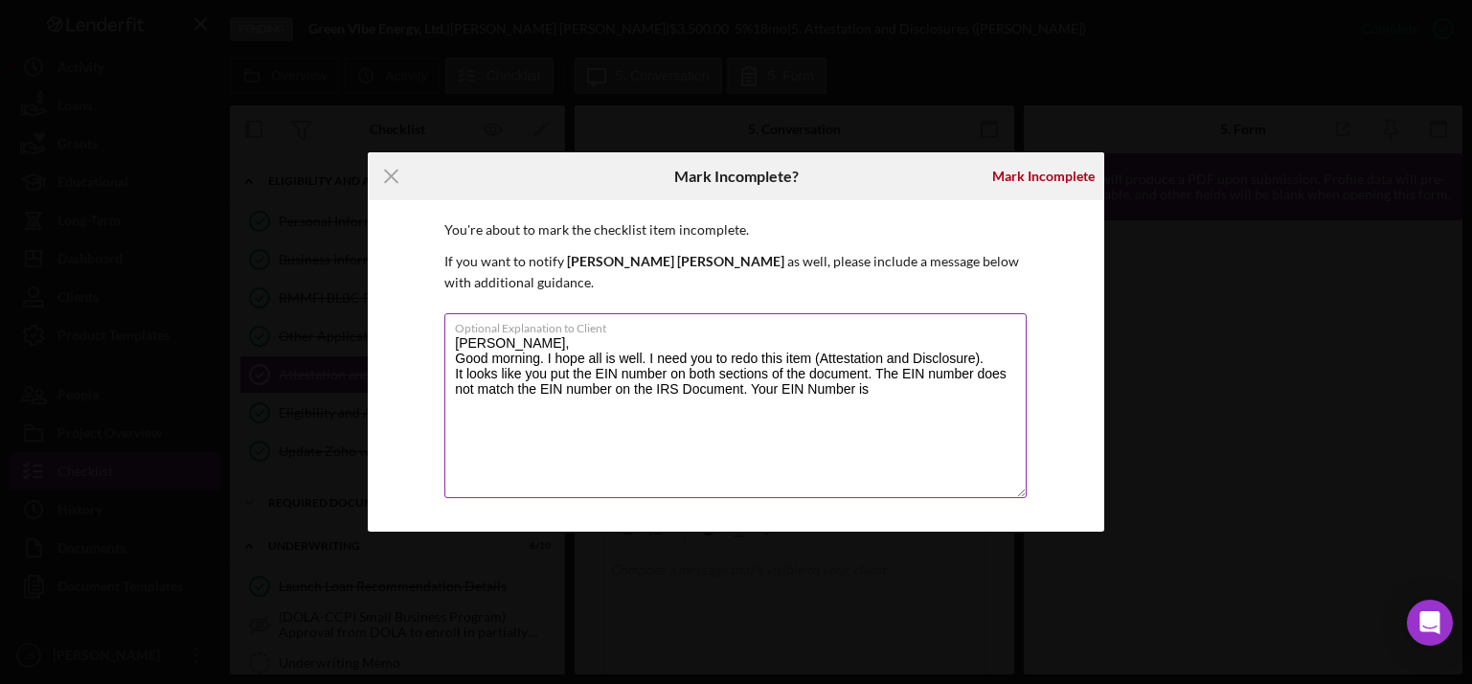
paste textarea "39-2948456"
click at [869, 381] on textarea "Joan, Good morning. I hope all is well. I need you to redo this item (Attestati…" at bounding box center [735, 405] width 582 height 185
click at [944, 383] on textarea "Joan, Good morning. I hope all is well. I need you to redo this item (Attestati…" at bounding box center [735, 405] width 582 height 185
click at [873, 380] on textarea "Joan, Good morning. I hope all is well. I need you to redo this item (Attestati…" at bounding box center [735, 405] width 582 height 185
click at [945, 381] on textarea "Joan, Good morning. I hope all is well. I need you to redo this item (Attestati…" at bounding box center [735, 405] width 582 height 185
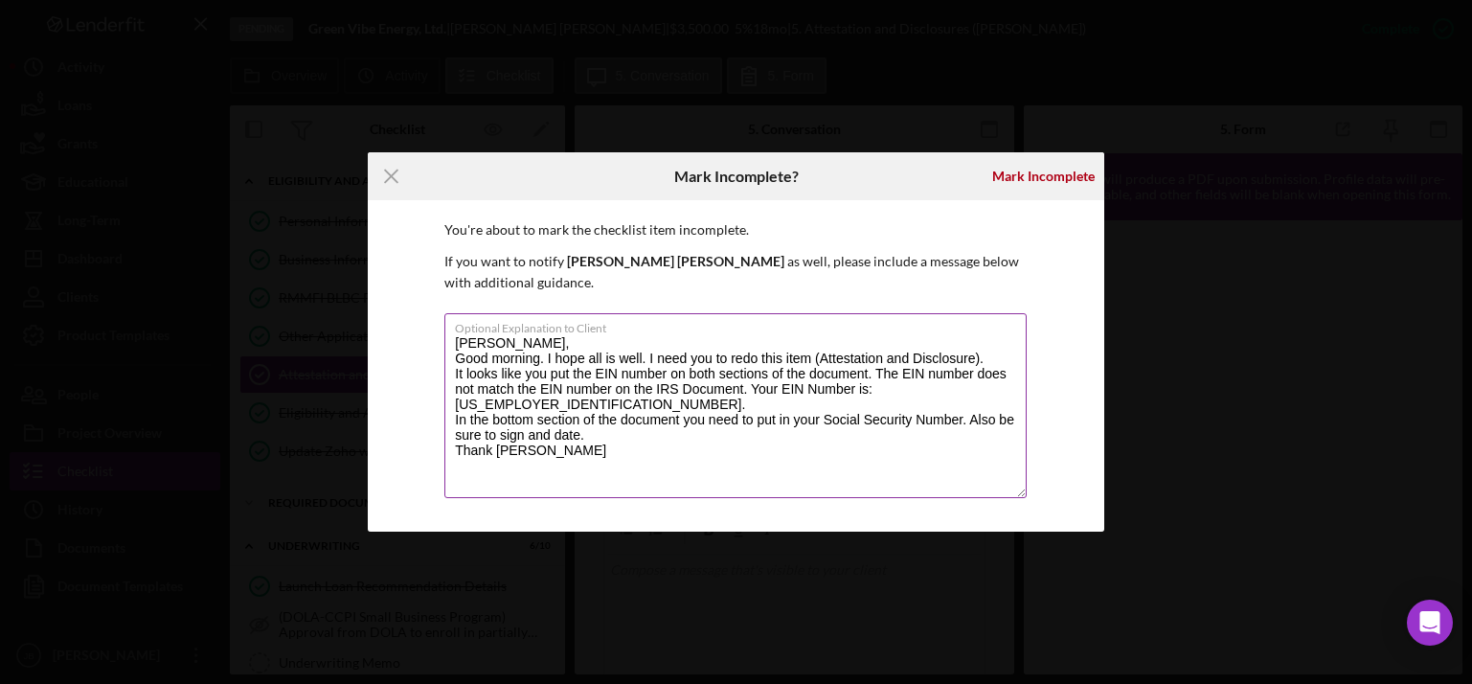
drag, startPoint x: 494, startPoint y: 435, endPoint x: 447, endPoint y: 341, distance: 104.9
click at [447, 341] on textarea "Joan, Good morning. I hope all is well. I need you to redo this item (Attestati…" at bounding box center [735, 405] width 582 height 185
drag, startPoint x: 457, startPoint y: 335, endPoint x: 491, endPoint y: 442, distance: 112.6
click at [491, 442] on textarea "Joan, Good morning. I hope all is well. I need you to redo this item (Attestati…" at bounding box center [735, 405] width 582 height 185
paste textarea "Correction Needed – Attestation and Disclosure Good morning, I hope all is well…"
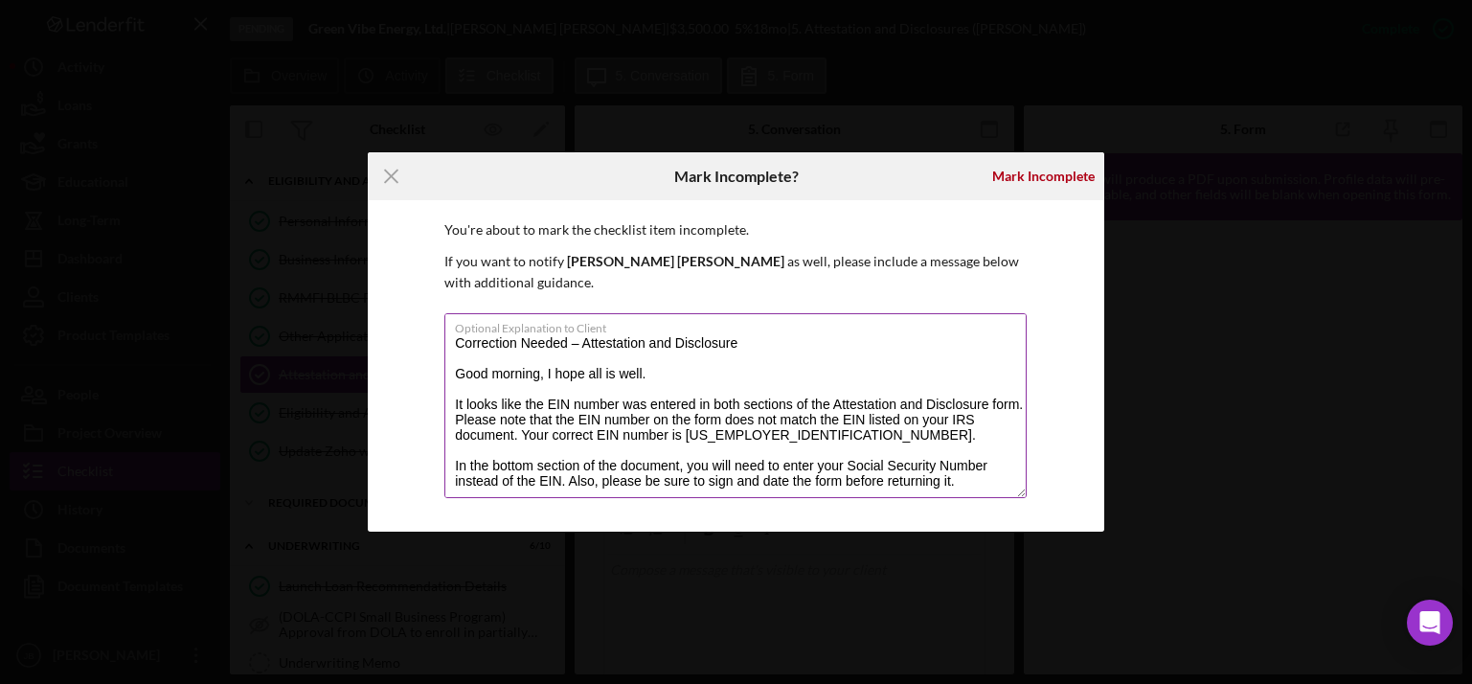
scroll to position [46, 0]
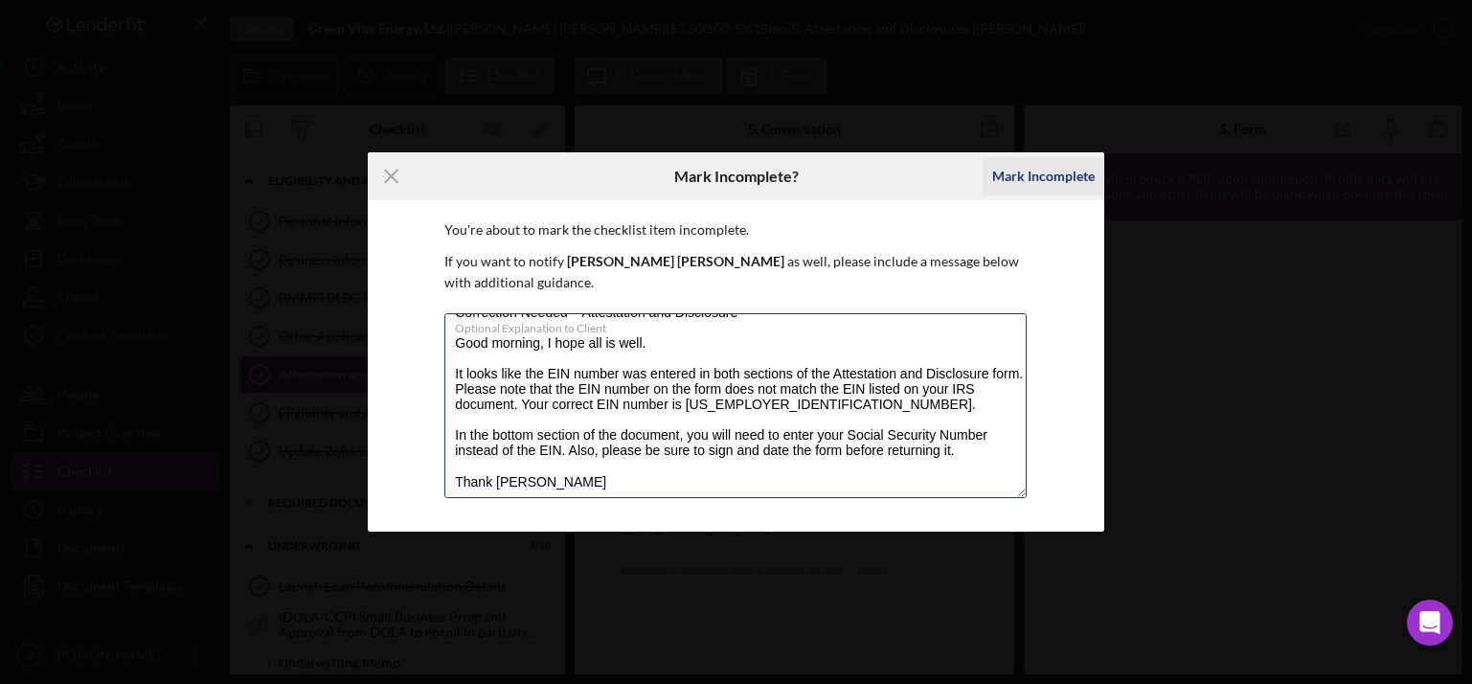
type textarea "Correction Needed – Attestation and Disclosure Good morning, I hope all is well…"
click at [1076, 191] on div "Mark Incomplete" at bounding box center [1043, 176] width 102 height 38
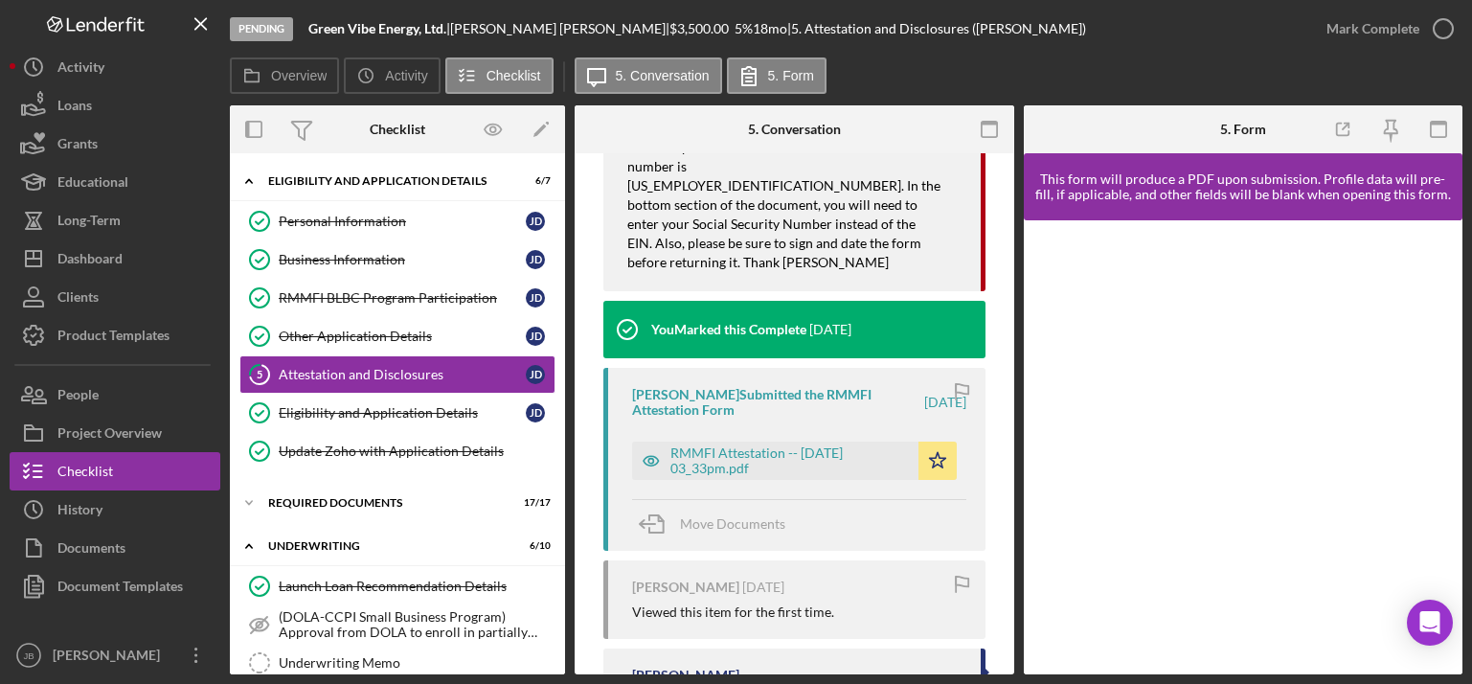
scroll to position [541, 0]
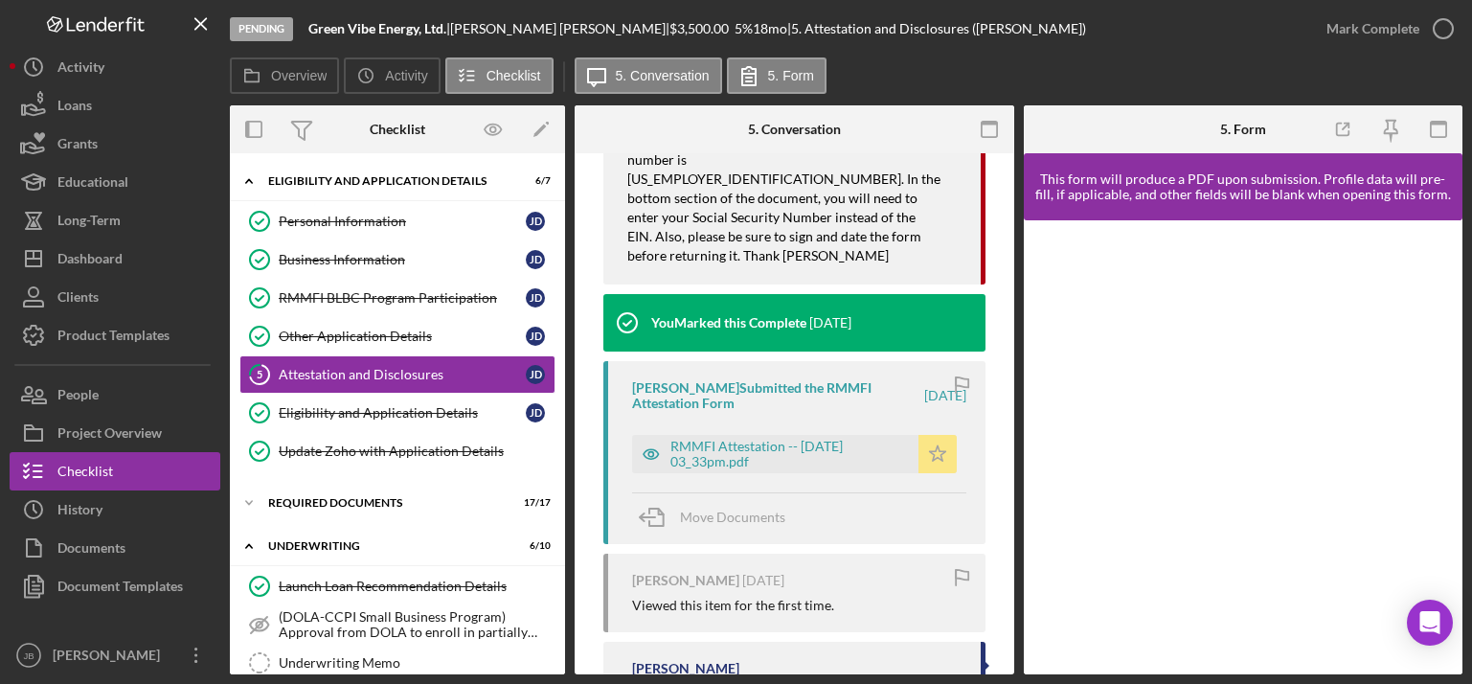
click at [931, 444] on icon "Icon/Star" at bounding box center [937, 454] width 38 height 38
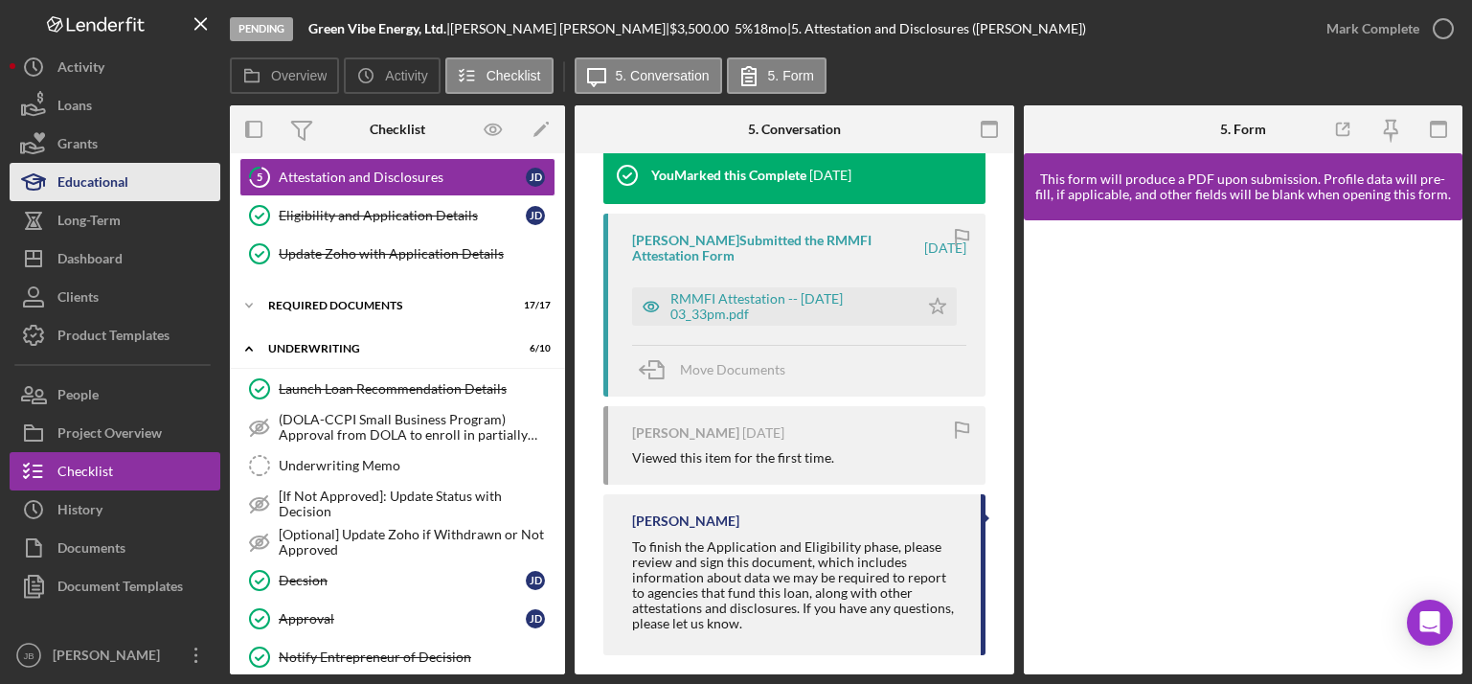
scroll to position [688, 0]
